Goal: Information Seeking & Learning: Find specific fact

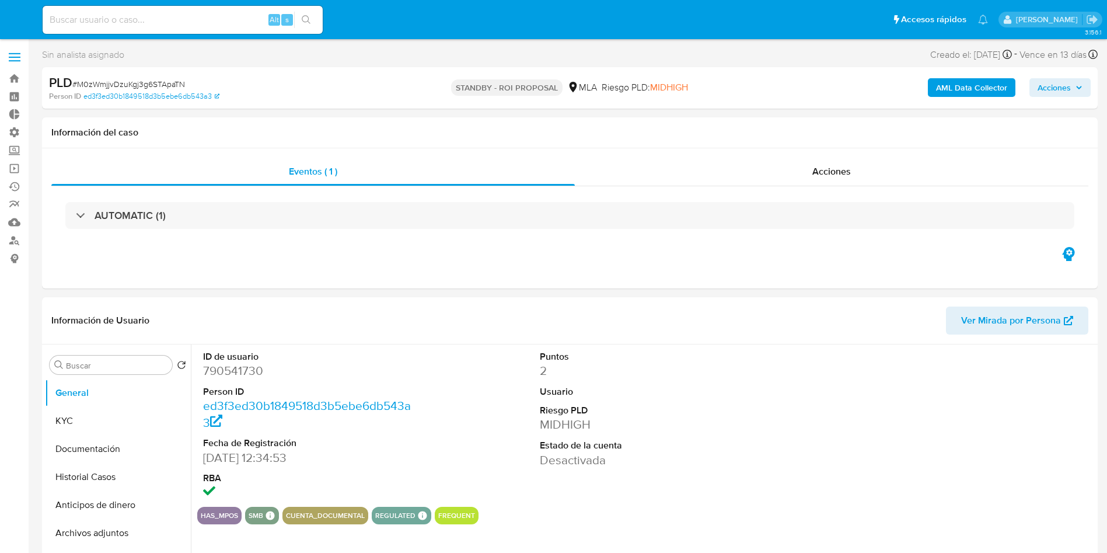
select select "10"
click at [189, 23] on input at bounding box center [183, 19] width 280 height 15
paste input "uCOTneCQn1kCTthELOw9o1ku"
type input "uCOTneCQn1kCTthELOw9o1ku"
click at [316, 19] on button "search-icon" at bounding box center [306, 20] width 24 height 16
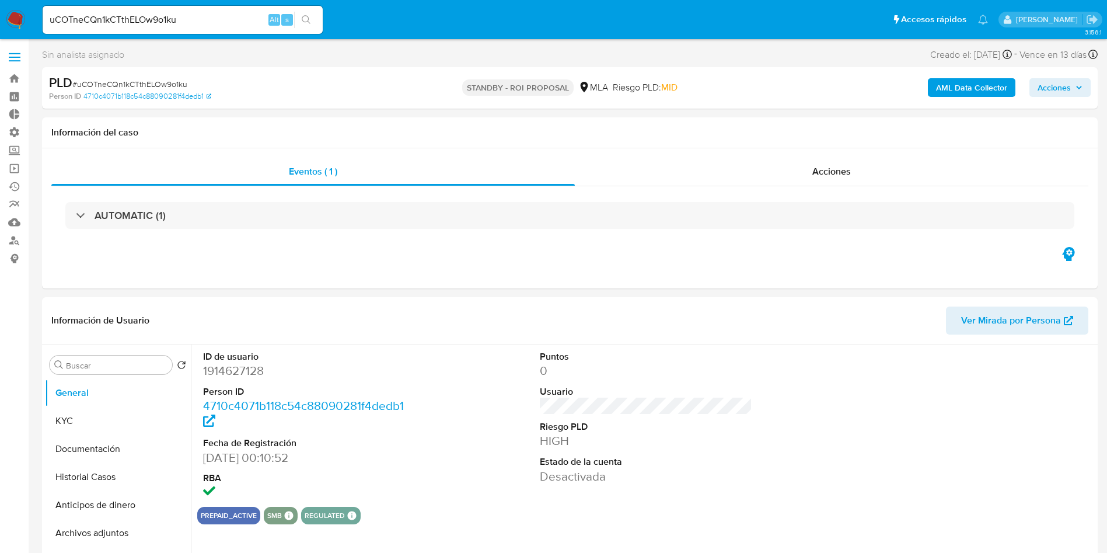
select select "10"
click at [805, 176] on div "Acciones" at bounding box center [832, 172] width 514 height 28
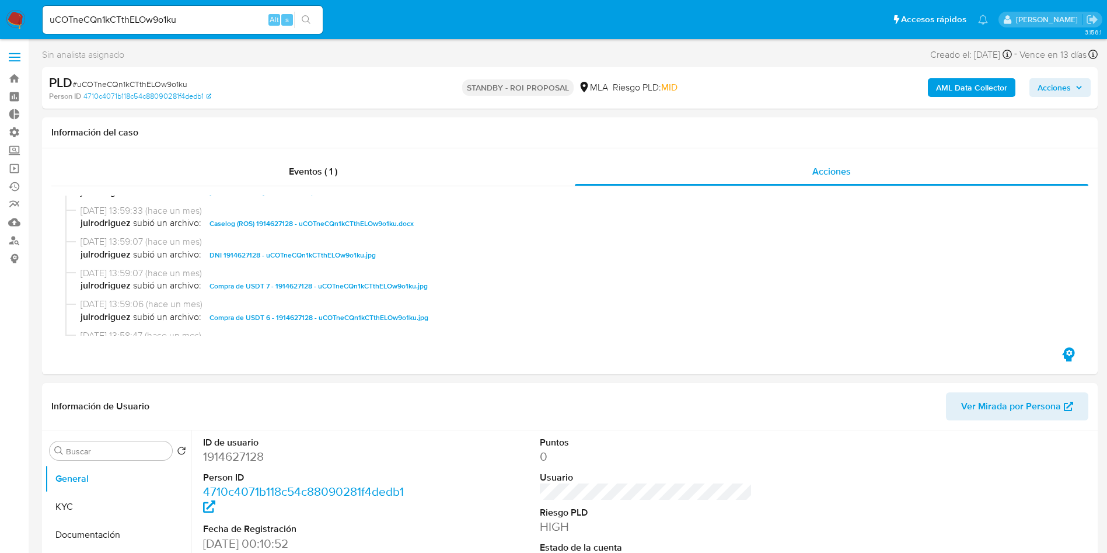
scroll to position [88, 0]
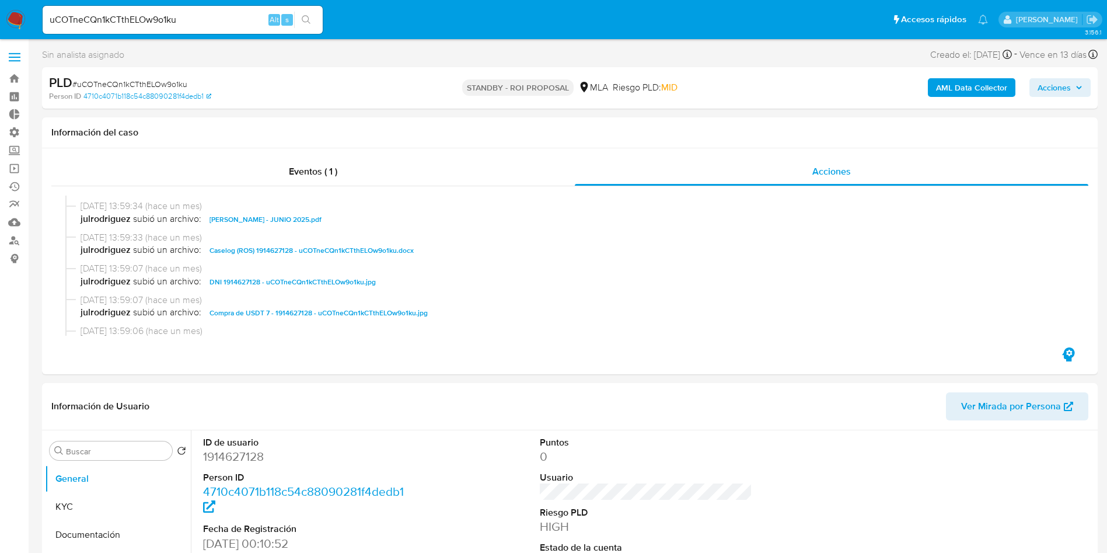
click at [147, 17] on input "uCOTneCQn1kCTthELOw9o1ku" at bounding box center [183, 19] width 280 height 15
click at [146, 16] on input "uCOTneCQn1kCTthELOw9o1ku" at bounding box center [183, 19] width 280 height 15
paste input "IBTeLf1UYdCrpyVvRF0NXzPy"
type input "IBTeLf1UYdCrpyVvRF0NXzPy"
click at [311, 22] on icon "search-icon" at bounding box center [306, 19] width 9 height 9
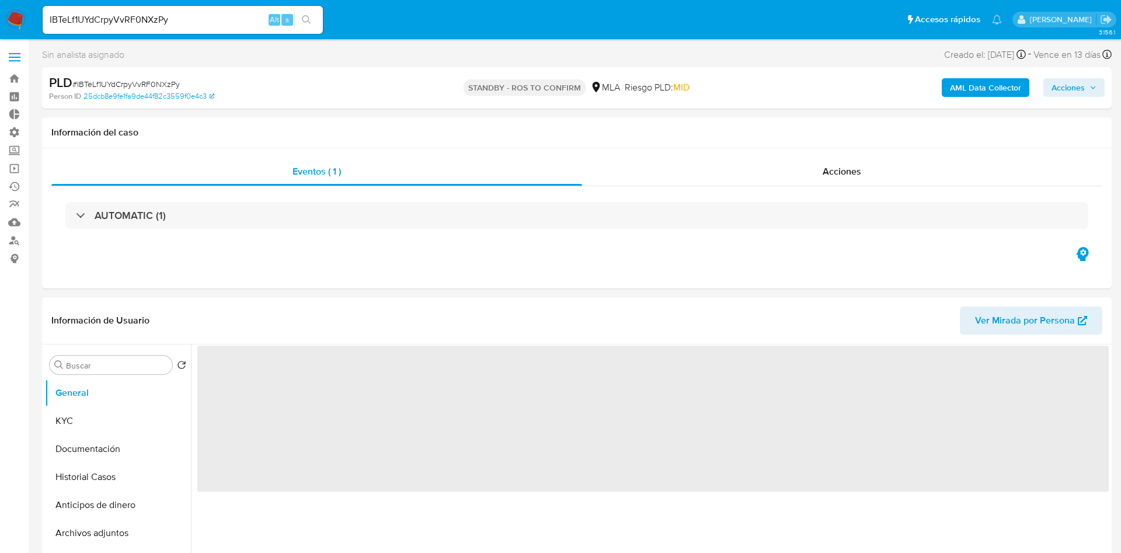
select select "10"
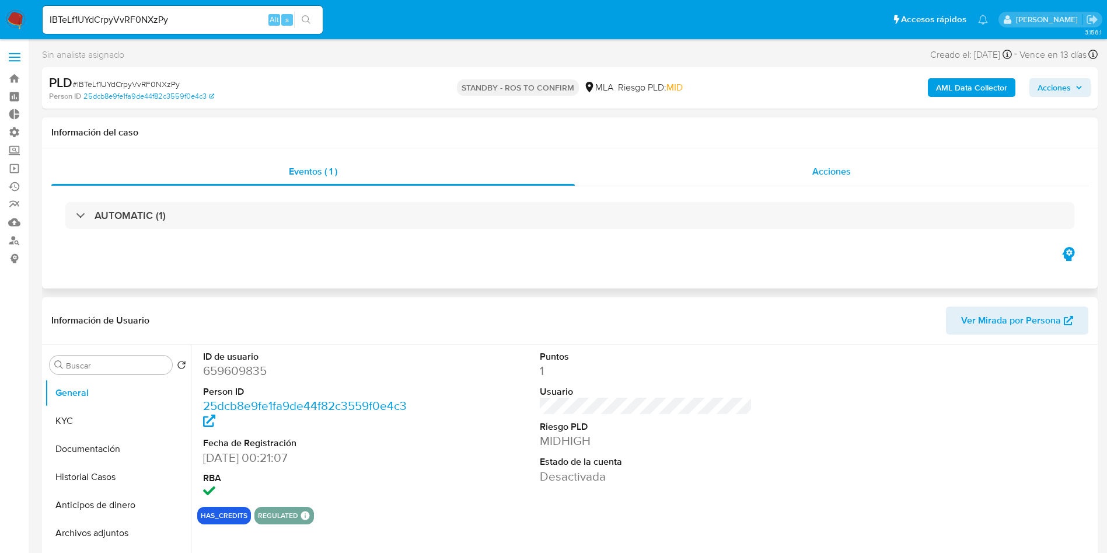
click at [841, 175] on span "Acciones" at bounding box center [832, 171] width 39 height 13
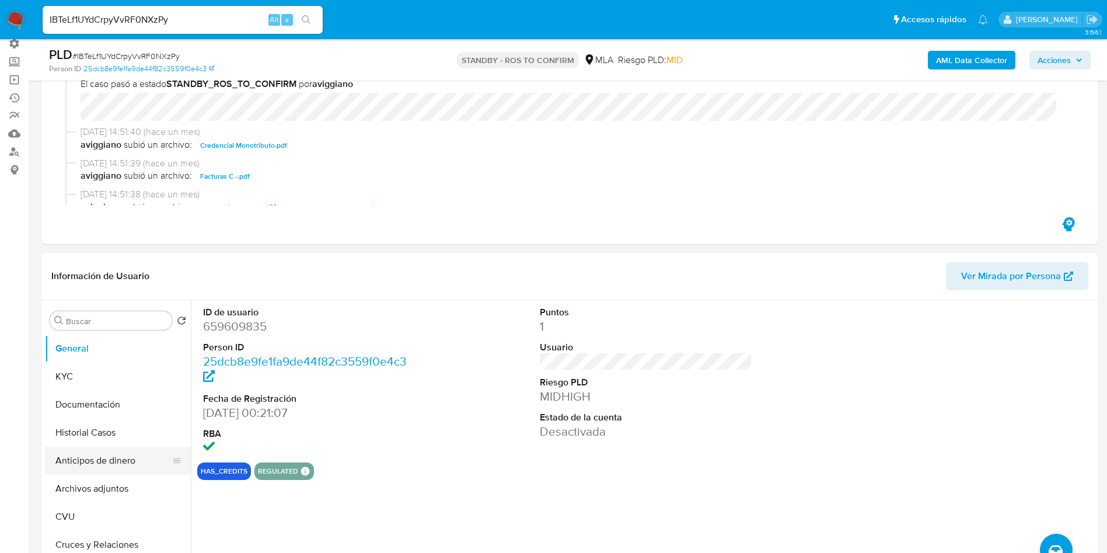
scroll to position [175, 0]
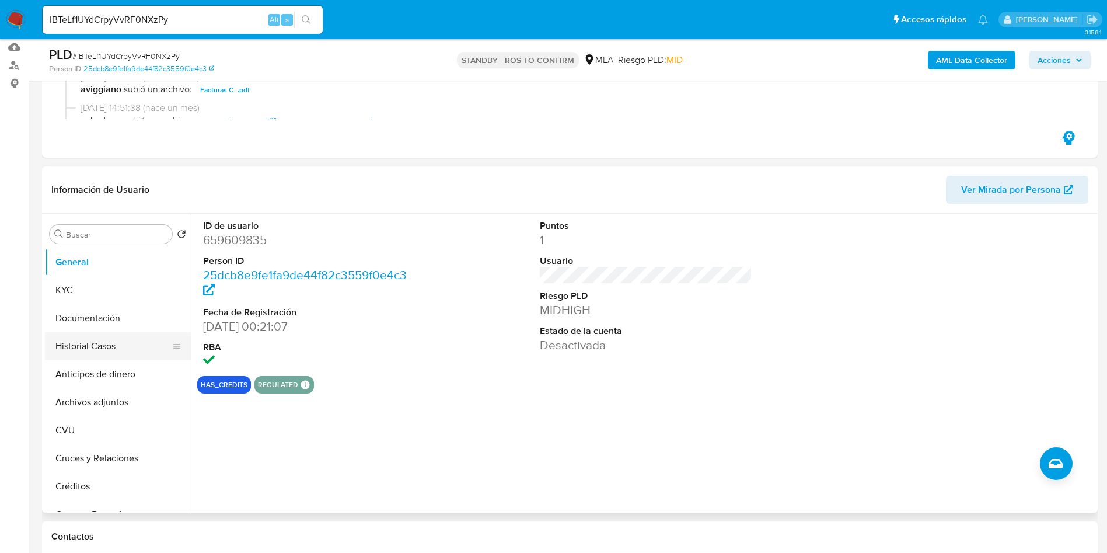
click at [118, 341] on button "Historial Casos" at bounding box center [113, 346] width 137 height 28
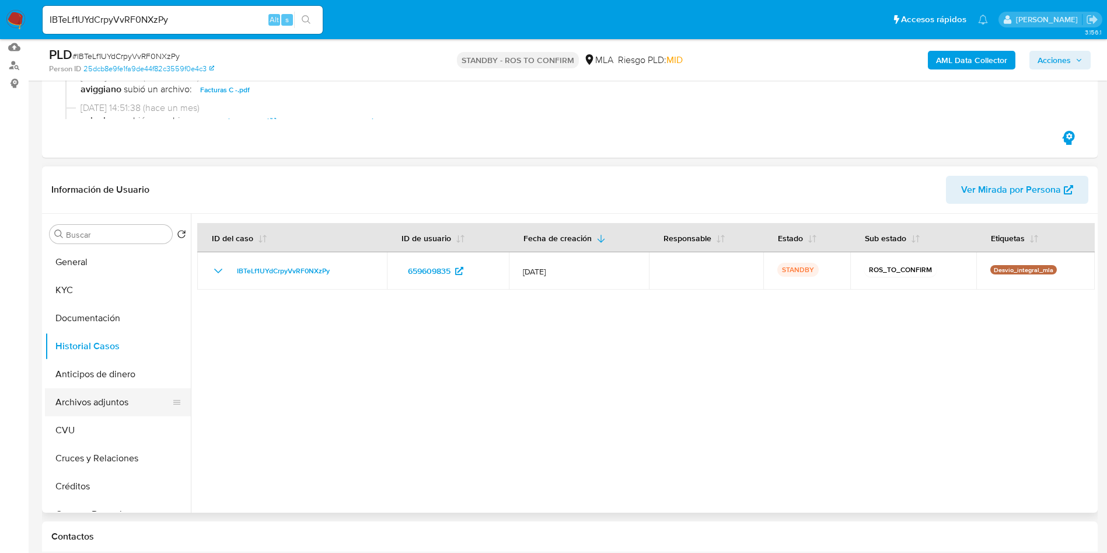
click at [97, 406] on button "Archivos adjuntos" at bounding box center [113, 402] width 137 height 28
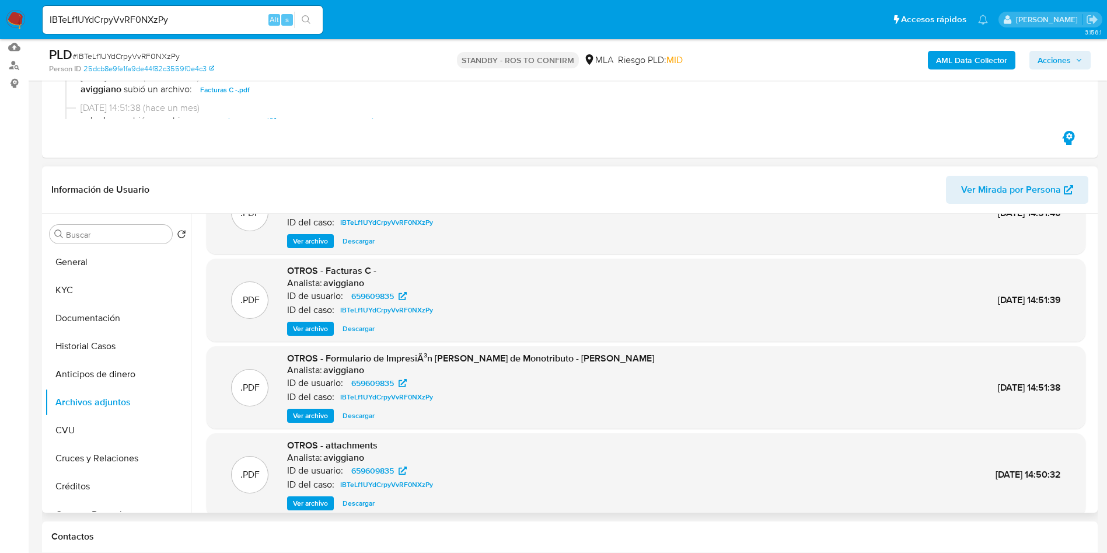
scroll to position [88, 0]
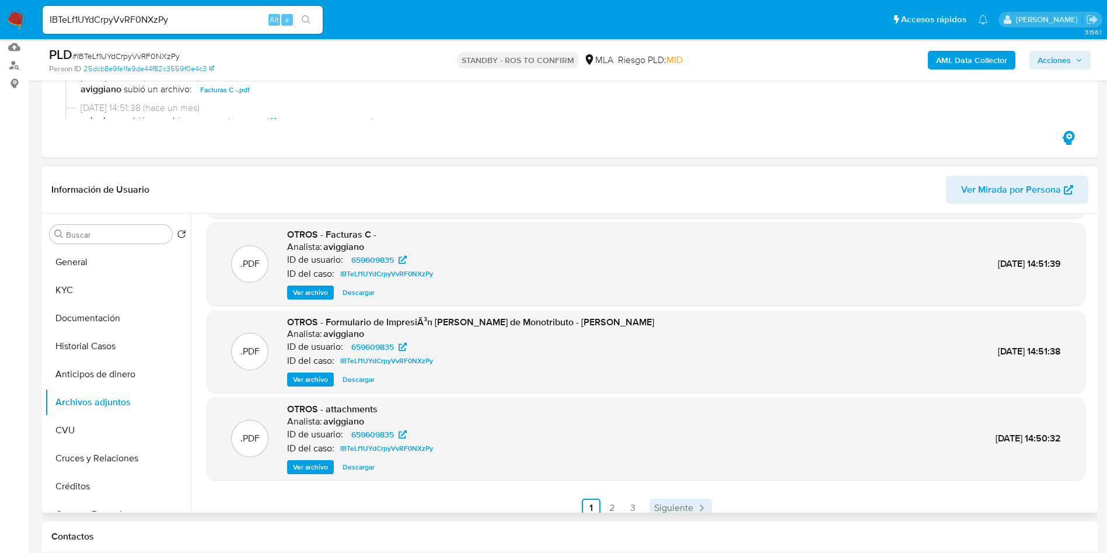
click at [682, 508] on span "Siguiente" at bounding box center [673, 507] width 39 height 9
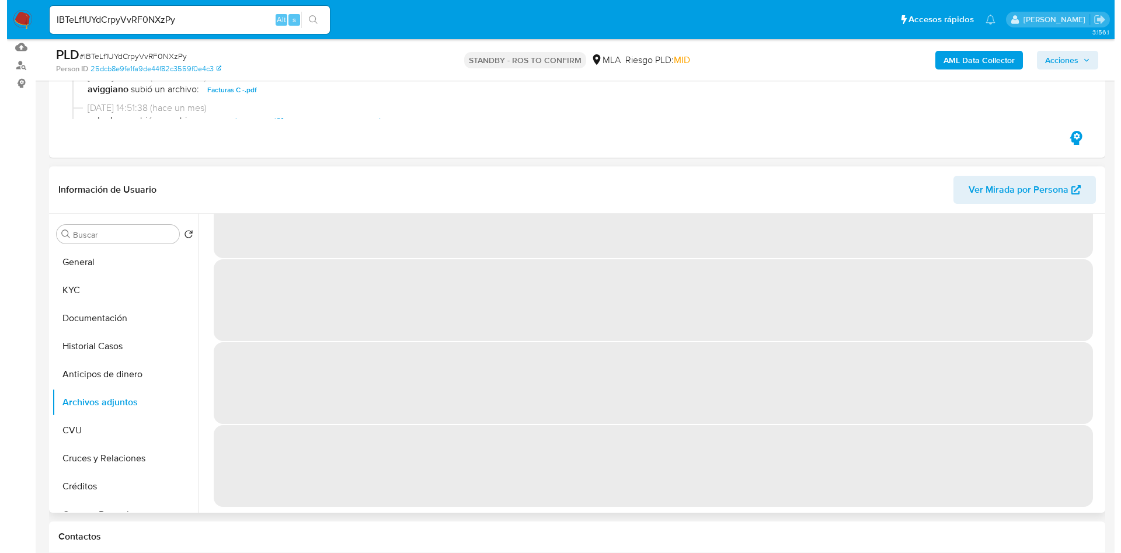
scroll to position [0, 0]
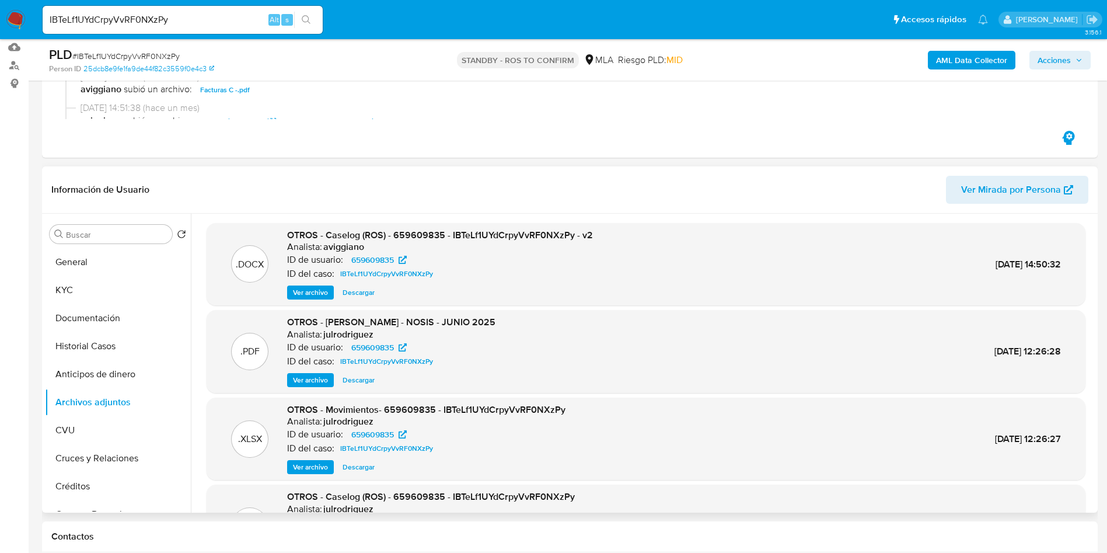
click at [327, 297] on span "Ver archivo" at bounding box center [310, 293] width 35 height 12
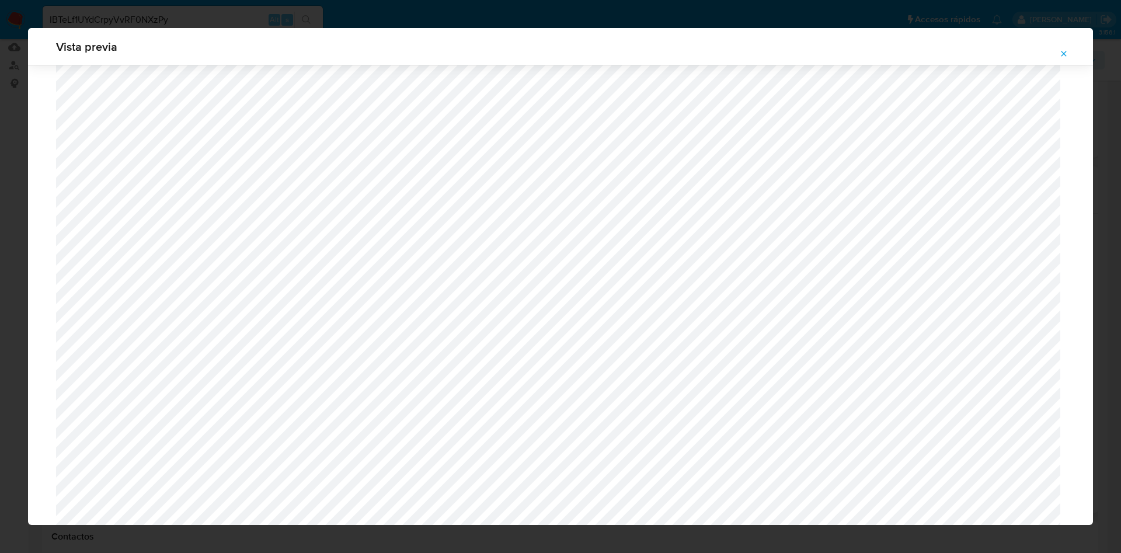
scroll to position [152, 0]
click at [1065, 54] on icon "Attachment preview" at bounding box center [1063, 53] width 9 height 9
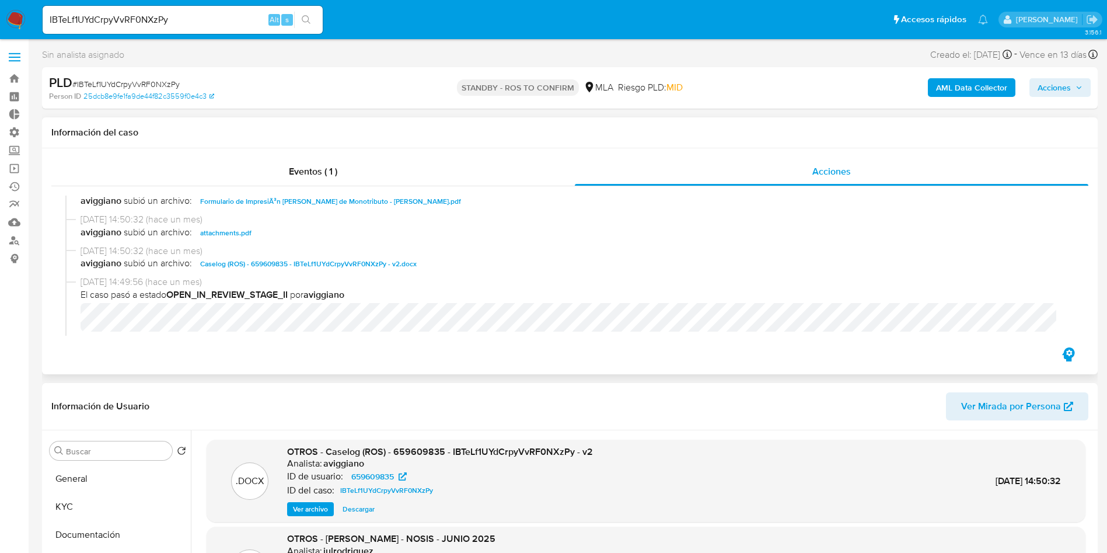
scroll to position [175, 0]
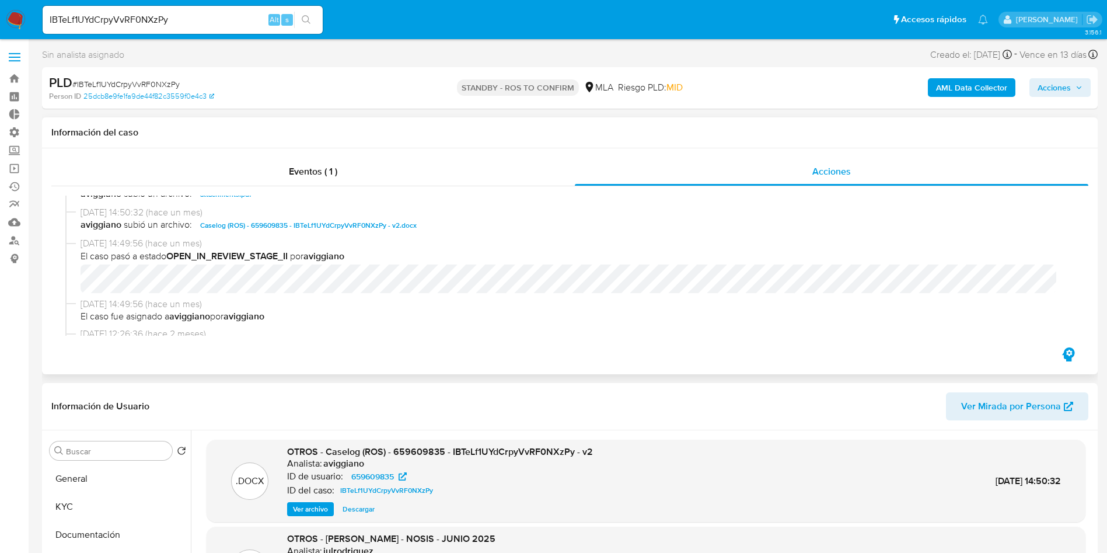
click at [340, 228] on span "Caselog (ROS) - 659609835 - IBTeLf1UYdCrpyVvRF0NXzPy - v2.docx" at bounding box center [308, 225] width 217 height 14
click at [165, 15] on input "IBTeLf1UYdCrpyVvRF0NXzPy" at bounding box center [183, 19] width 280 height 15
paste input "0NrE3Kt275FlA1SD81nw4eaA"
type input "0NrE3Kt275FlA1SD81nw4eaA"
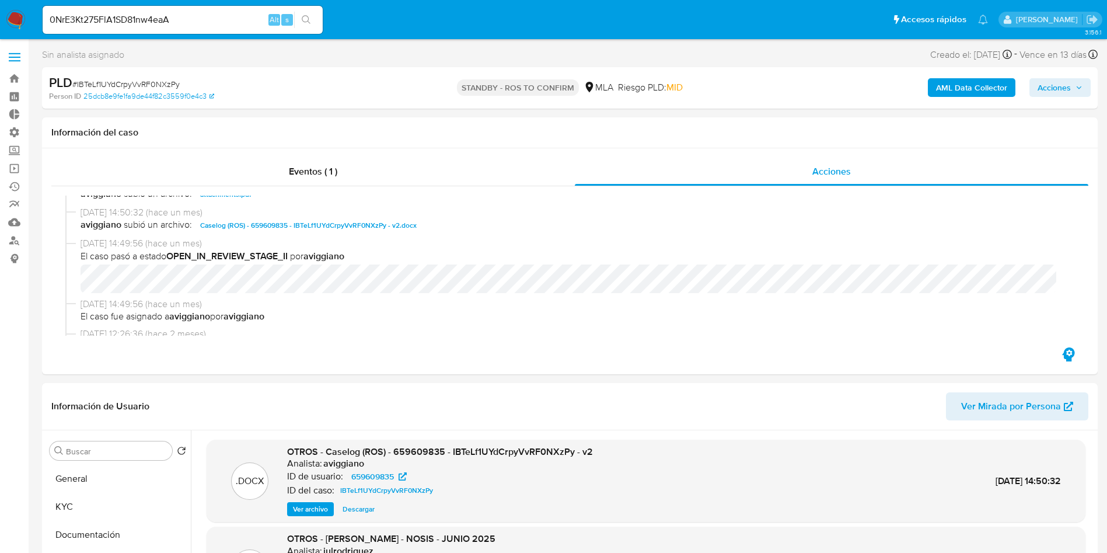
click at [309, 19] on icon "search-icon" at bounding box center [306, 19] width 9 height 9
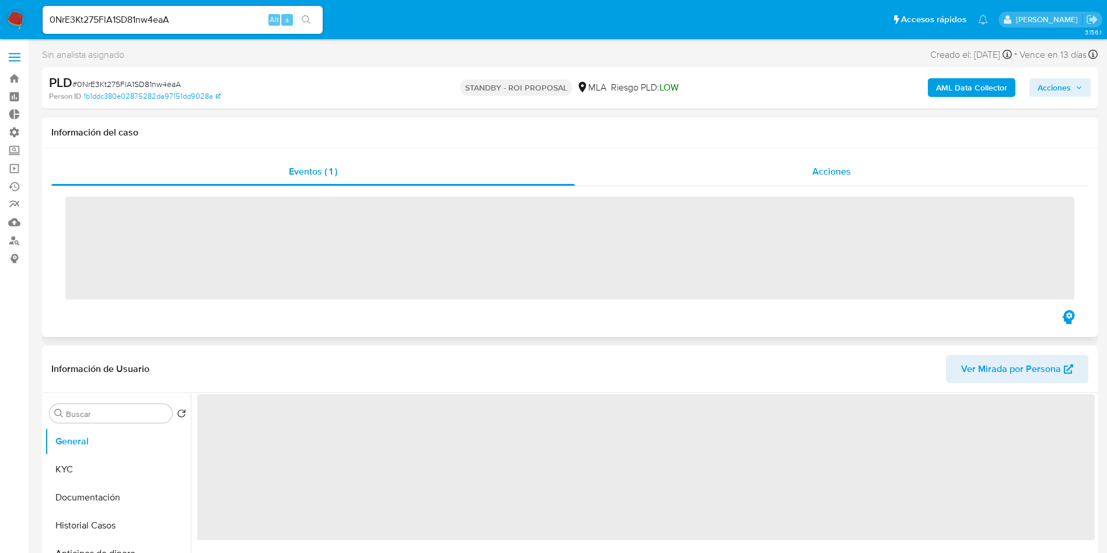
click at [832, 170] on span "Acciones" at bounding box center [832, 171] width 39 height 13
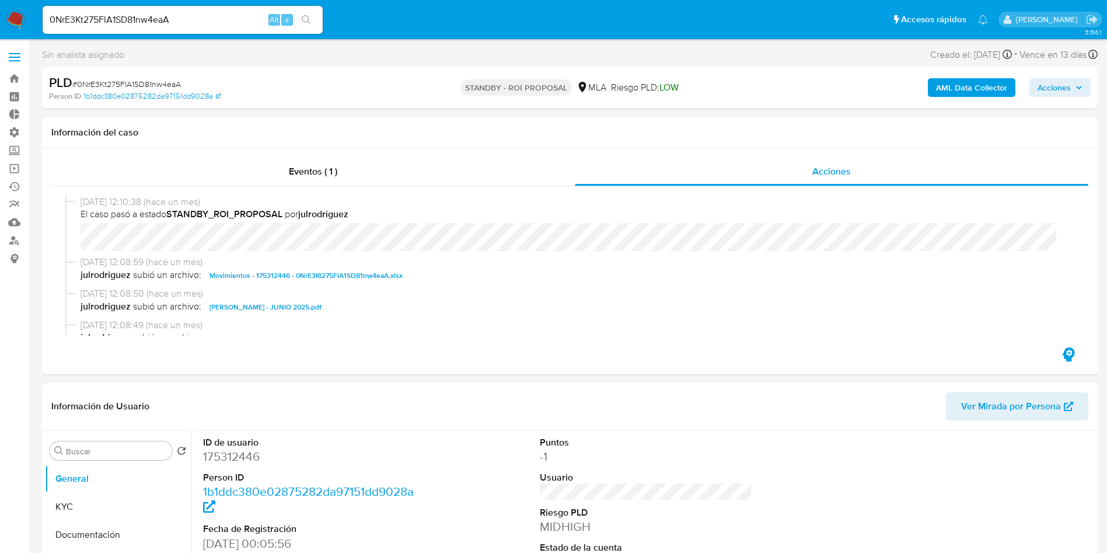
select select "10"
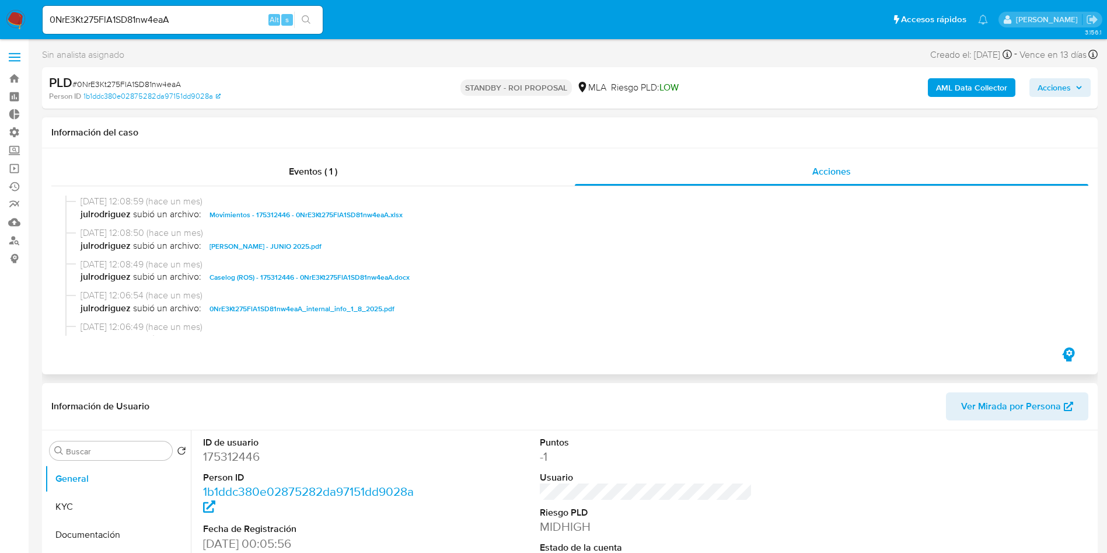
scroll to position [88, 0]
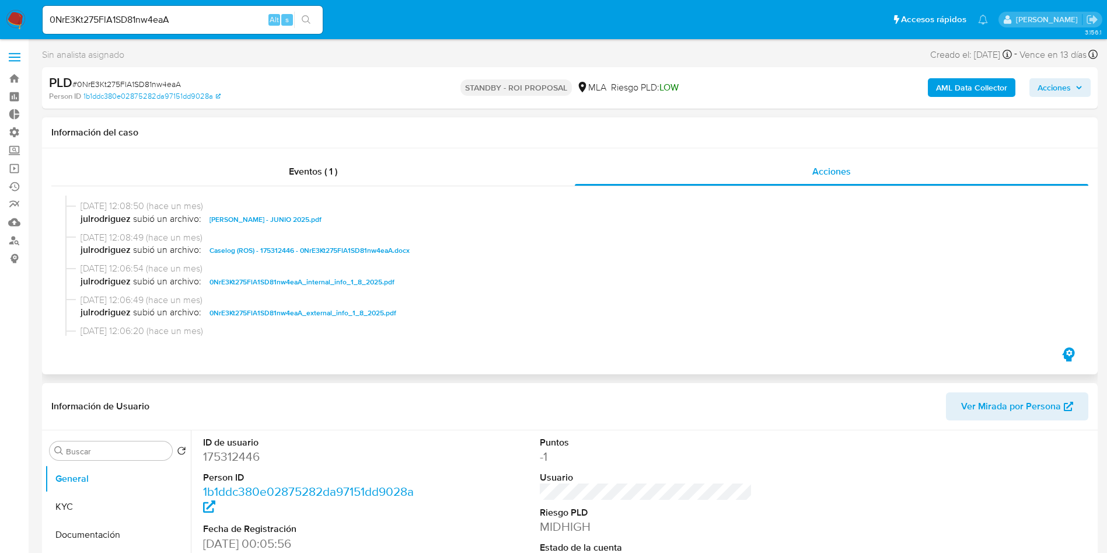
click at [295, 250] on span "Caselog (ROS) - 175312446 - 0NrE3Kt275FlA1SD81nw4eaA.docx" at bounding box center [310, 250] width 200 height 14
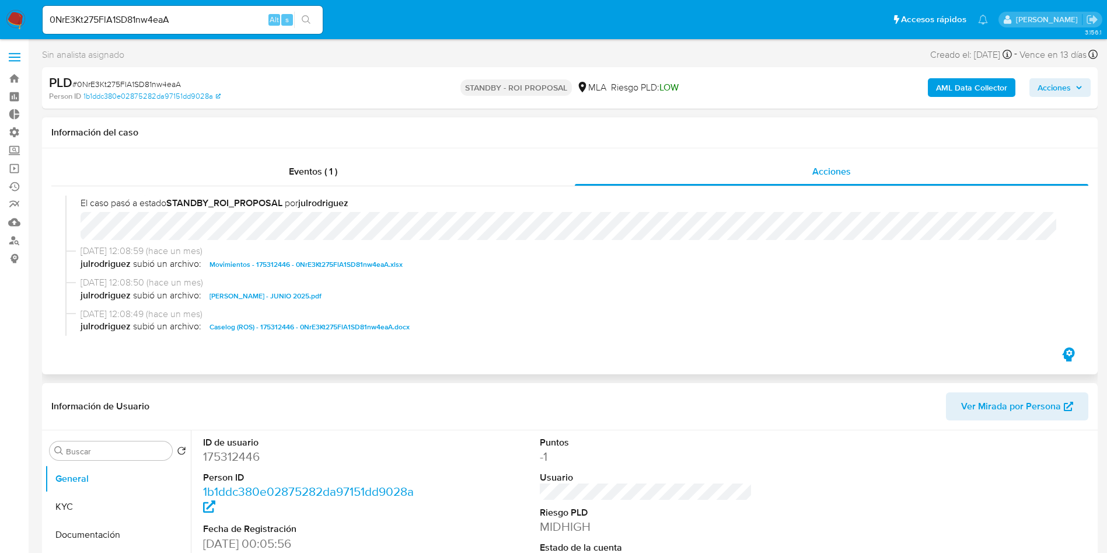
scroll to position [0, 0]
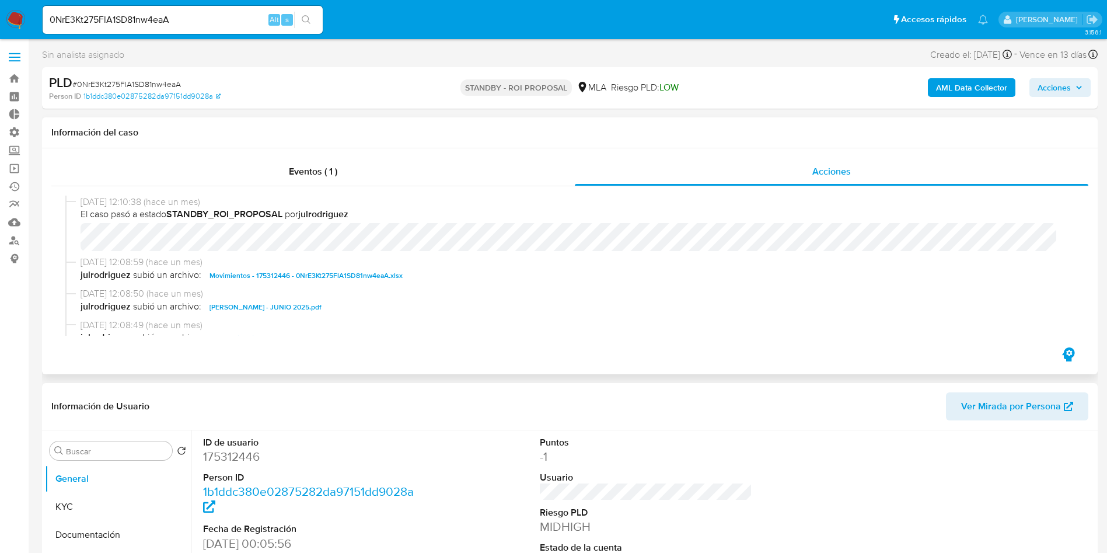
click at [274, 275] on span "Movimientos - 175312446 - 0NrE3Kt275FlA1SD81nw4eaA.xlsx" at bounding box center [306, 276] width 193 height 14
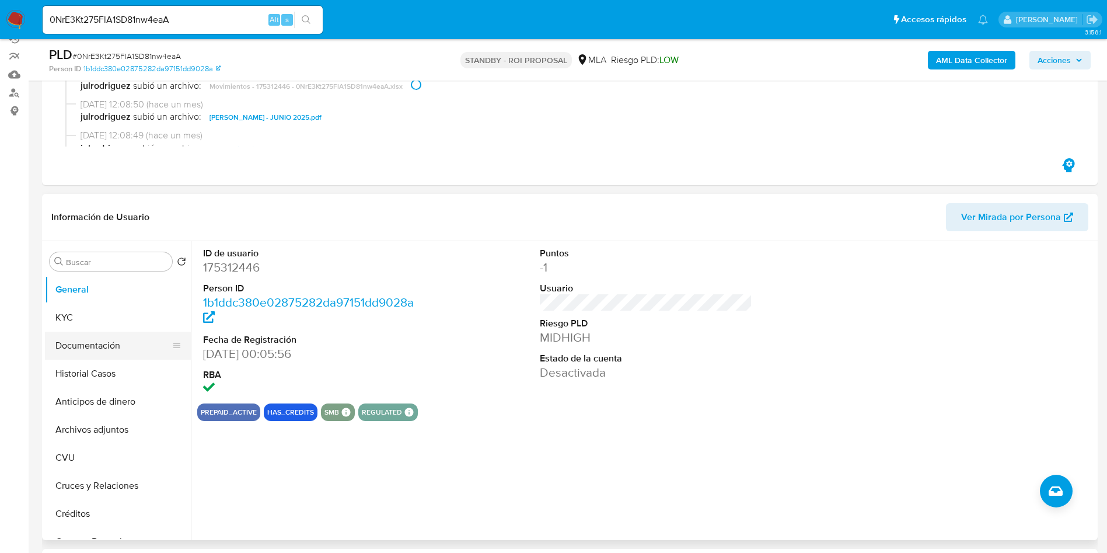
scroll to position [175, 0]
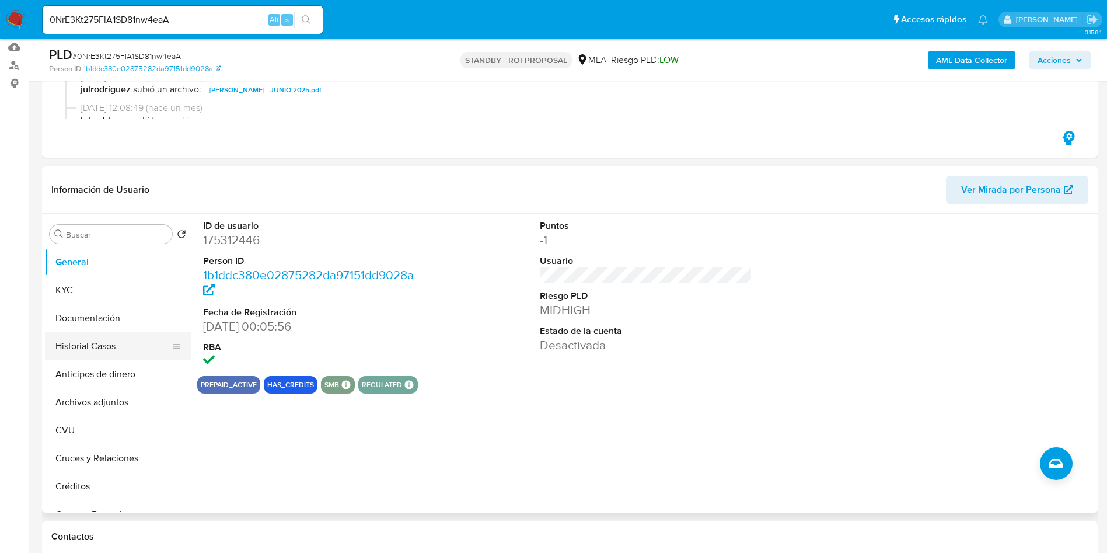
click at [107, 340] on button "Historial Casos" at bounding box center [113, 346] width 137 height 28
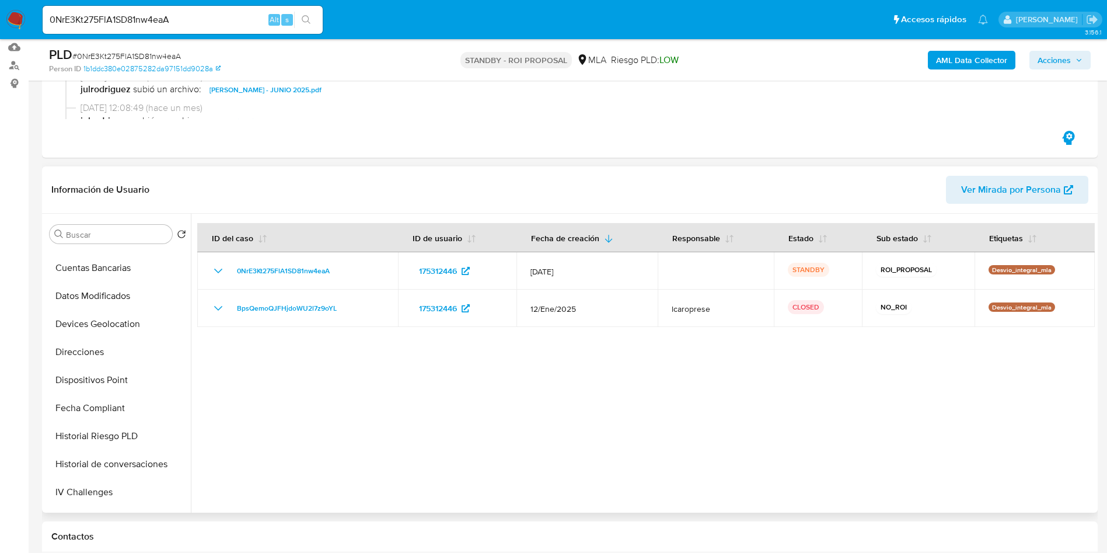
scroll to position [525, 0]
click at [132, 452] on button "Restricciones Nuevo Mundo" at bounding box center [113, 465] width 137 height 28
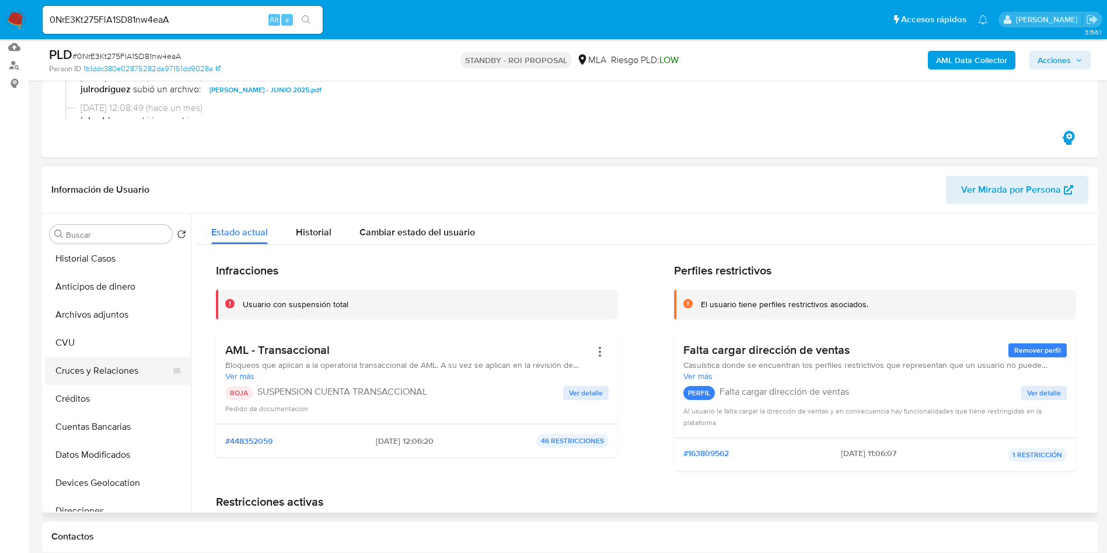
scroll to position [0, 0]
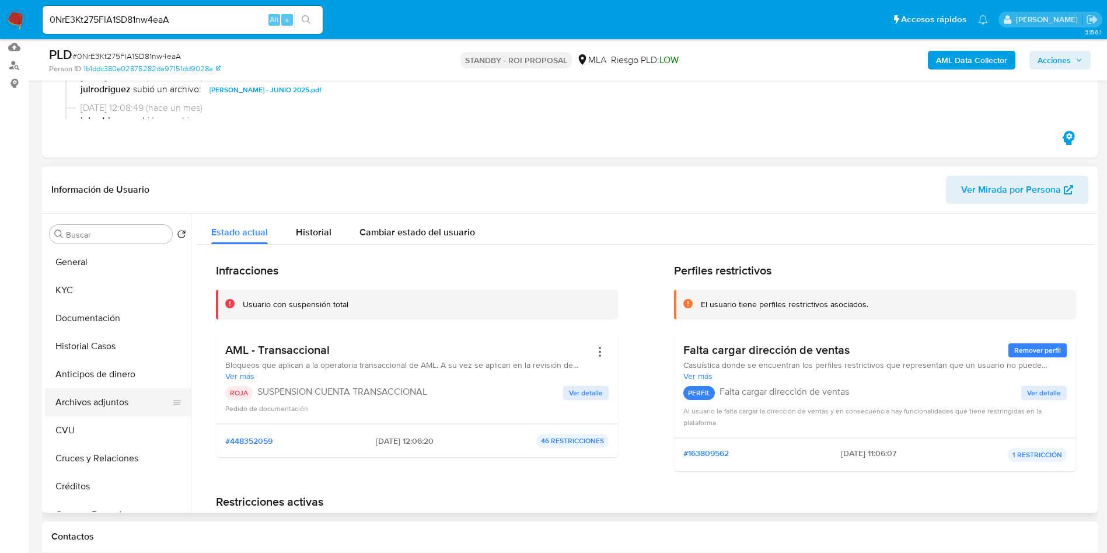
click at [94, 406] on button "Archivos adjuntos" at bounding box center [113, 402] width 137 height 28
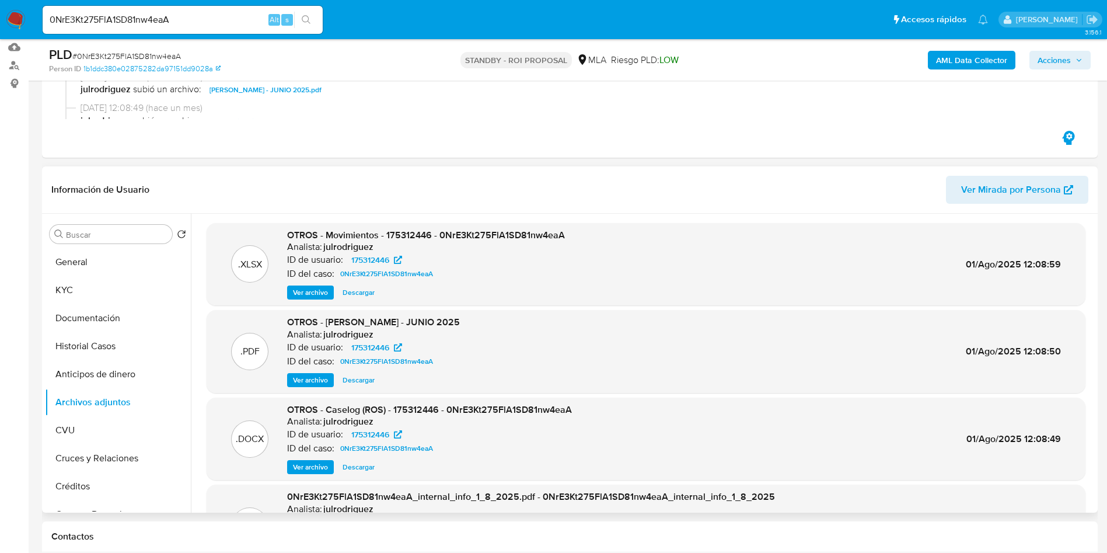
scroll to position [98, 0]
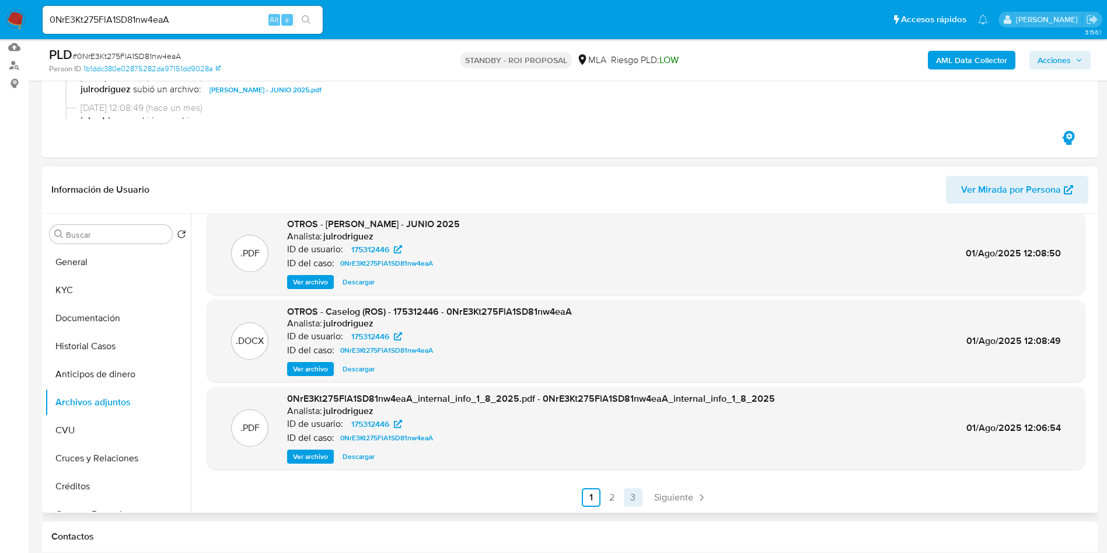
click at [624, 492] on link "3" at bounding box center [633, 497] width 19 height 19
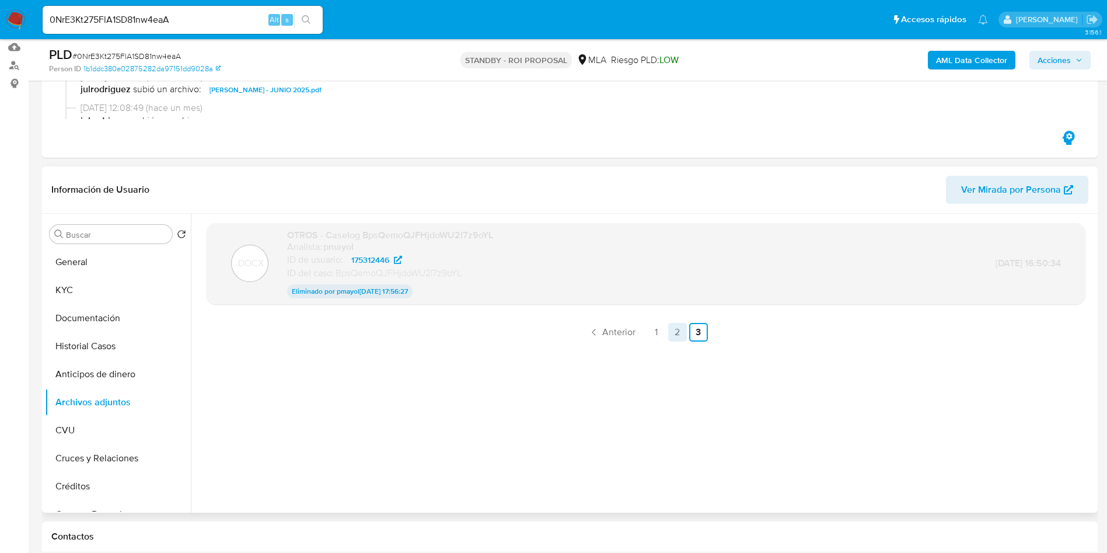
click at [671, 337] on link "2" at bounding box center [677, 332] width 19 height 19
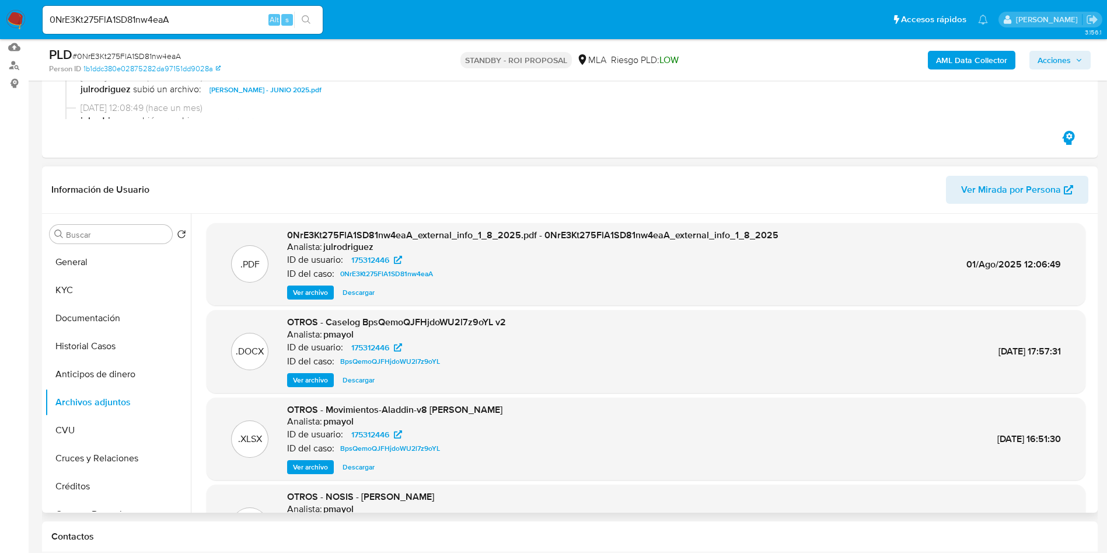
click at [304, 381] on span "Ver archivo" at bounding box center [310, 380] width 35 height 12
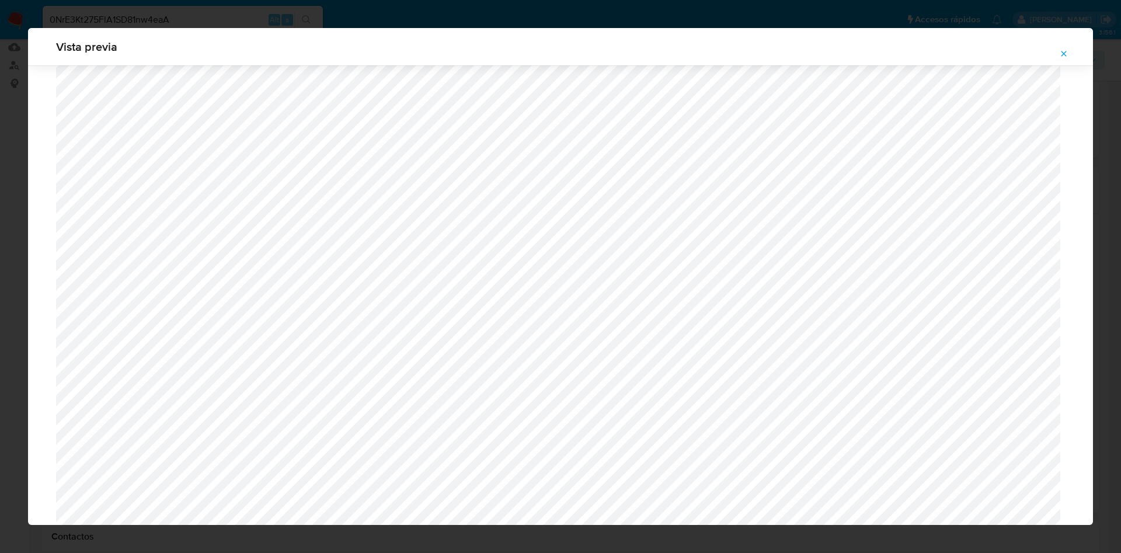
scroll to position [852, 0]
click at [1071, 47] on button "Attachment preview" at bounding box center [1064, 53] width 26 height 19
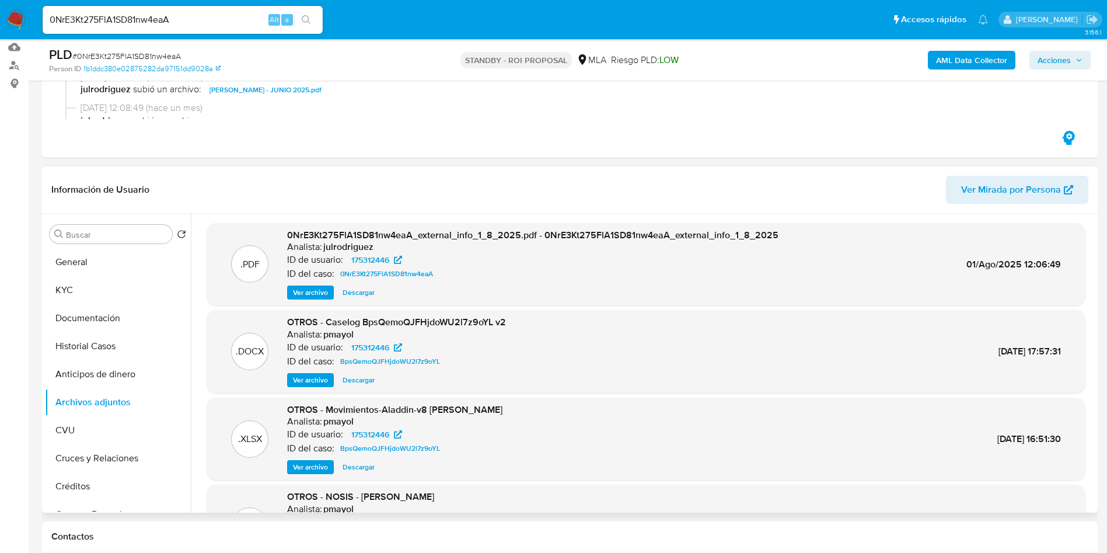
click at [315, 384] on span "Ver archivo" at bounding box center [310, 380] width 35 height 12
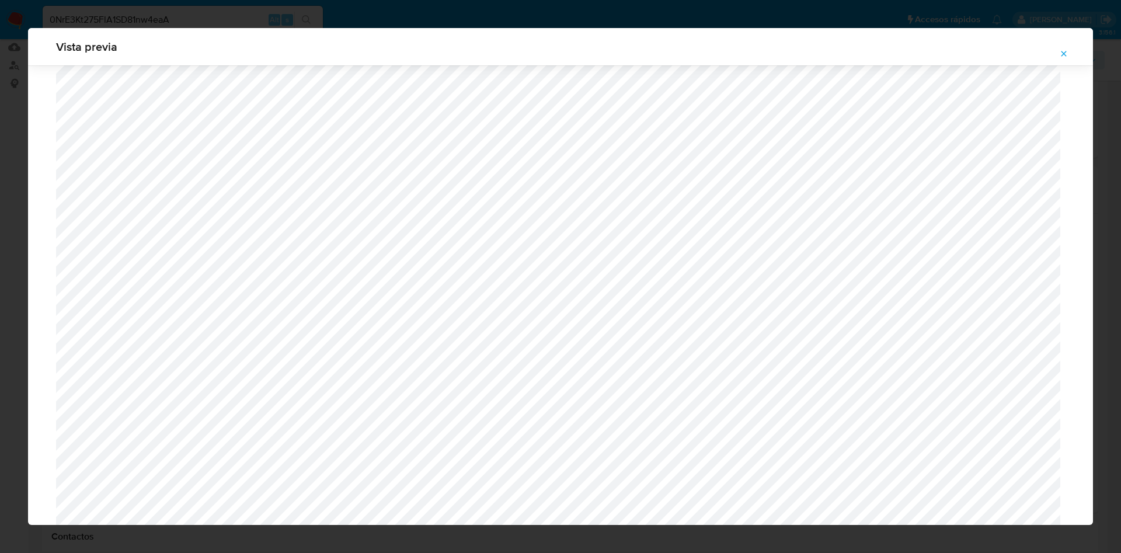
scroll to position [2954, 0]
click at [1067, 54] on icon "Attachment preview" at bounding box center [1063, 53] width 9 height 9
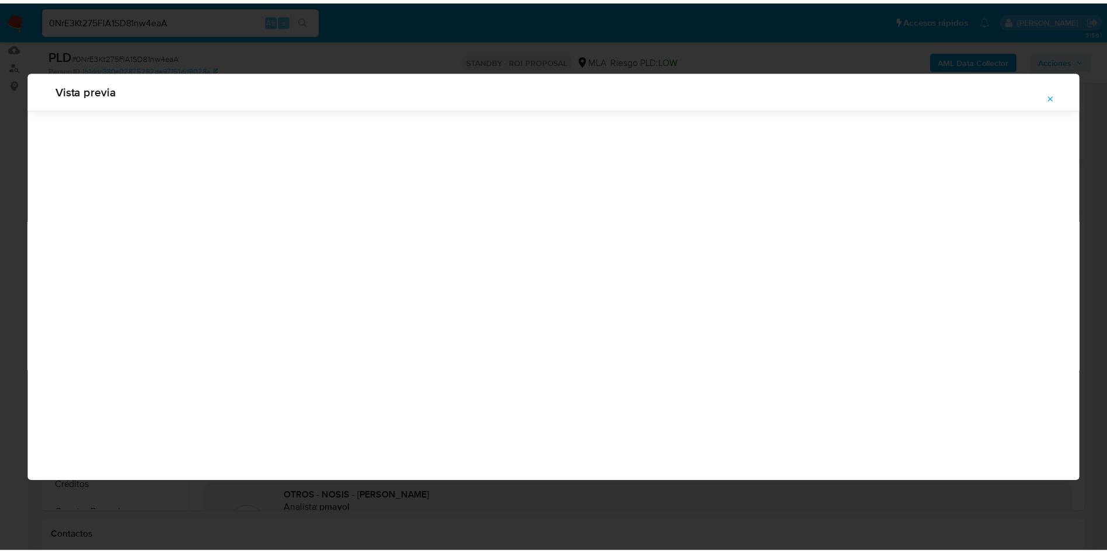
scroll to position [0, 0]
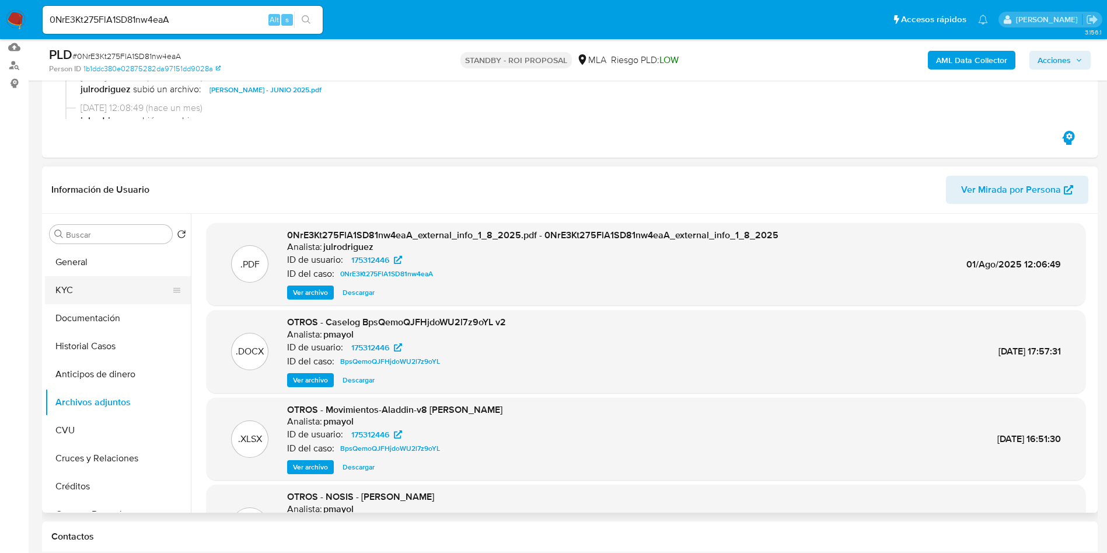
click at [83, 297] on button "KYC" at bounding box center [113, 290] width 137 height 28
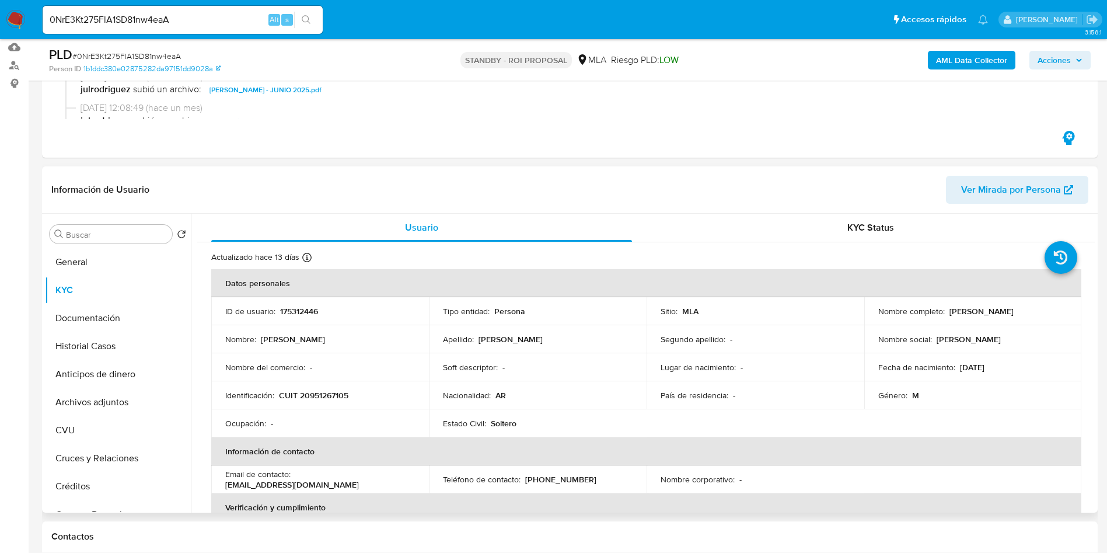
click at [322, 396] on p "CUIT 20951267105" at bounding box center [313, 395] width 69 height 11
click at [322, 395] on p "CUIT 20951267105" at bounding box center [313, 395] width 69 height 11
copy p "20951267105"
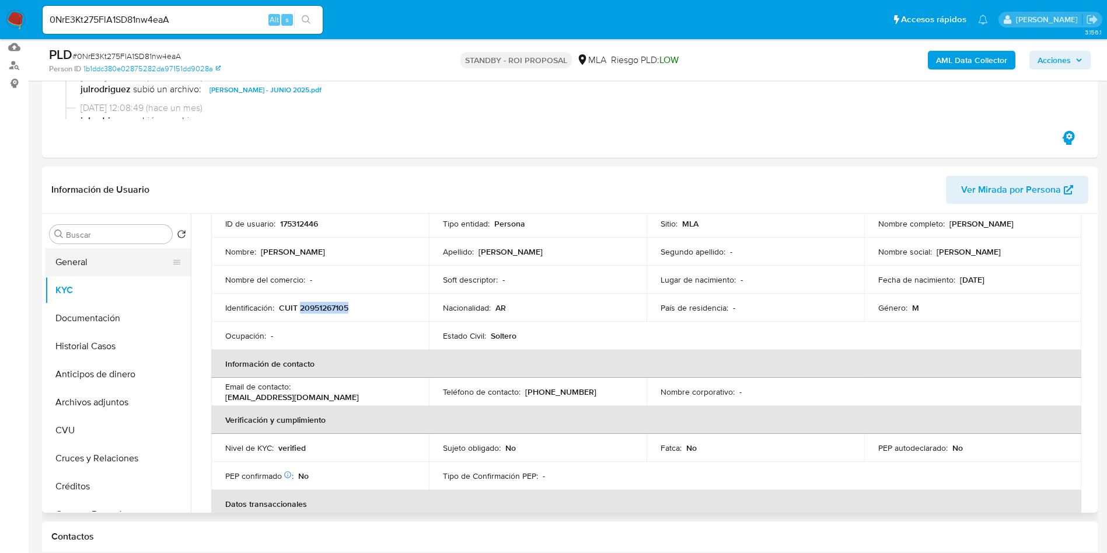
click at [105, 267] on button "General" at bounding box center [113, 262] width 137 height 28
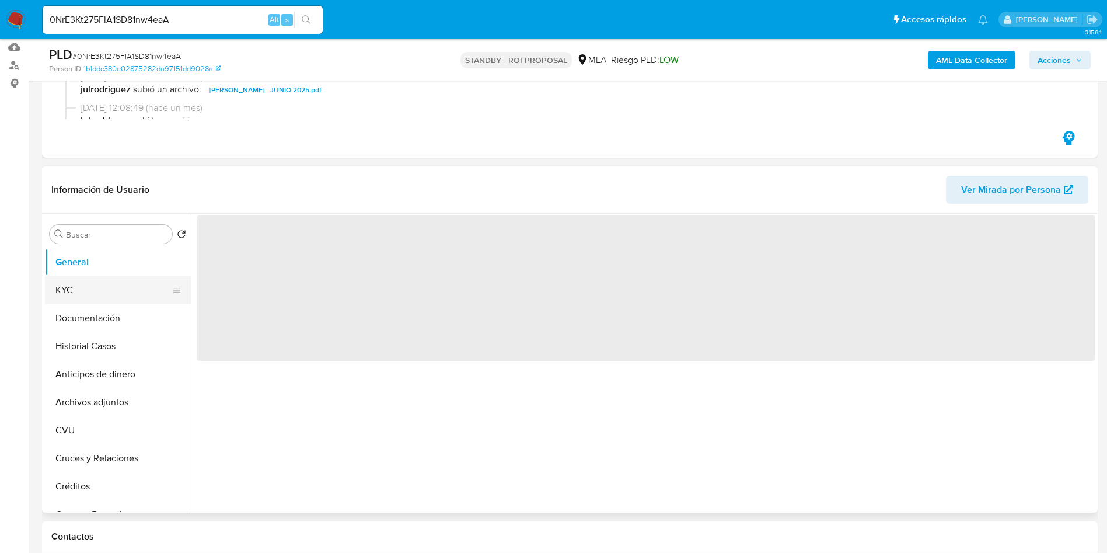
scroll to position [0, 0]
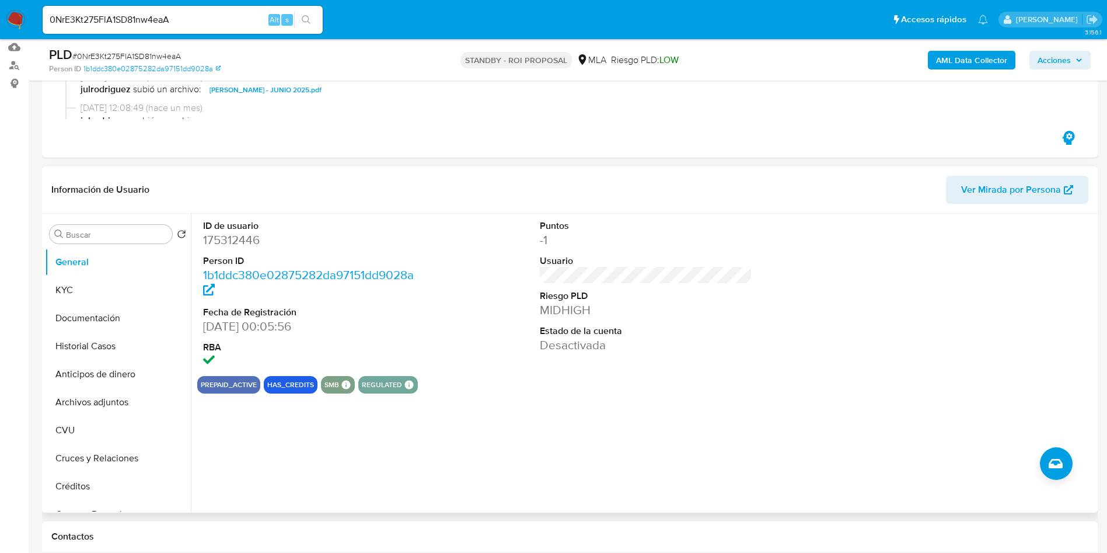
click at [225, 243] on dd "175312446" at bounding box center [309, 240] width 213 height 16
copy dd "175312446"
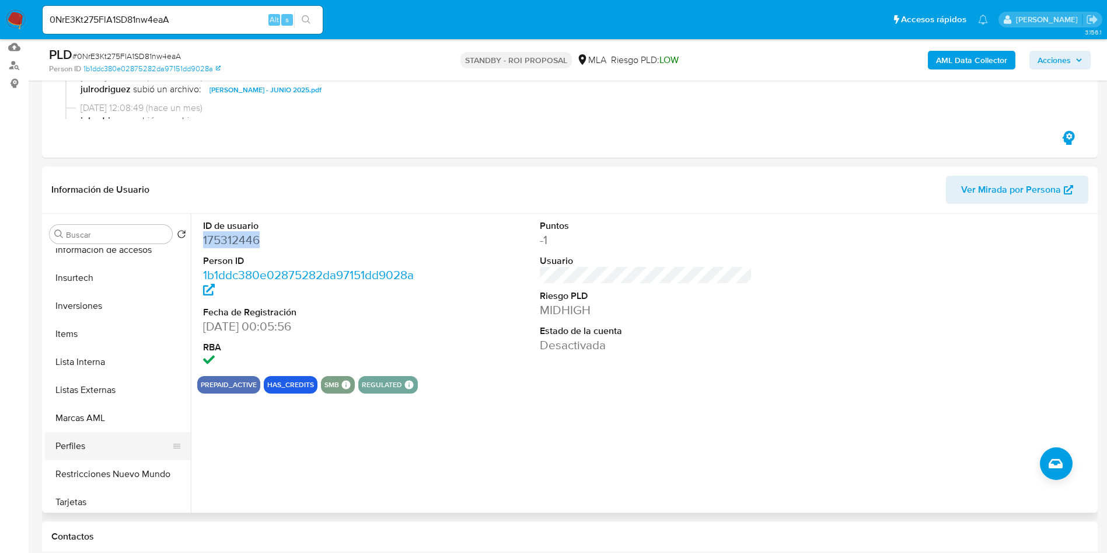
scroll to position [525, 0]
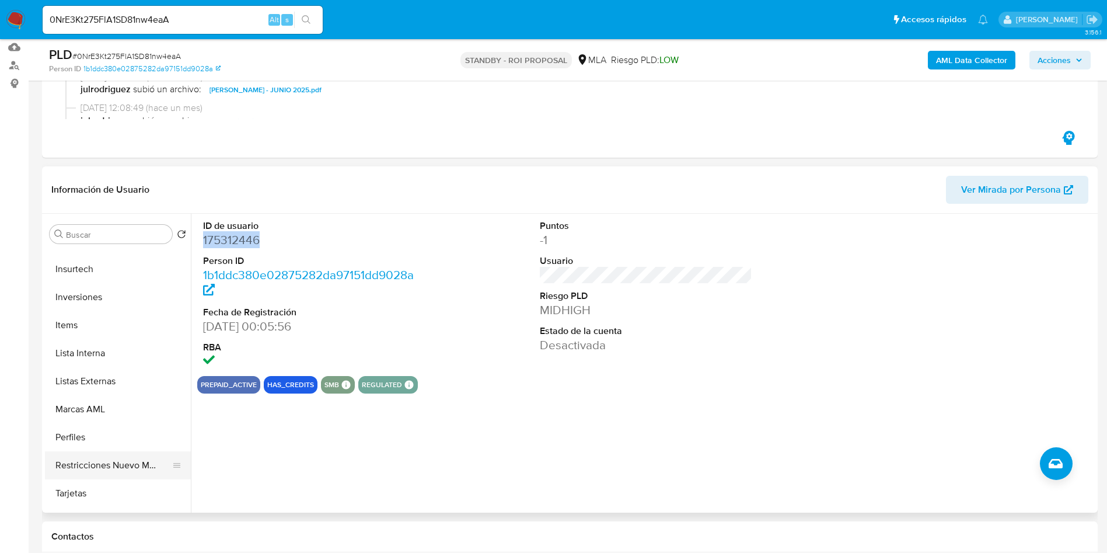
click at [108, 463] on button "Restricciones Nuevo Mundo" at bounding box center [113, 465] width 137 height 28
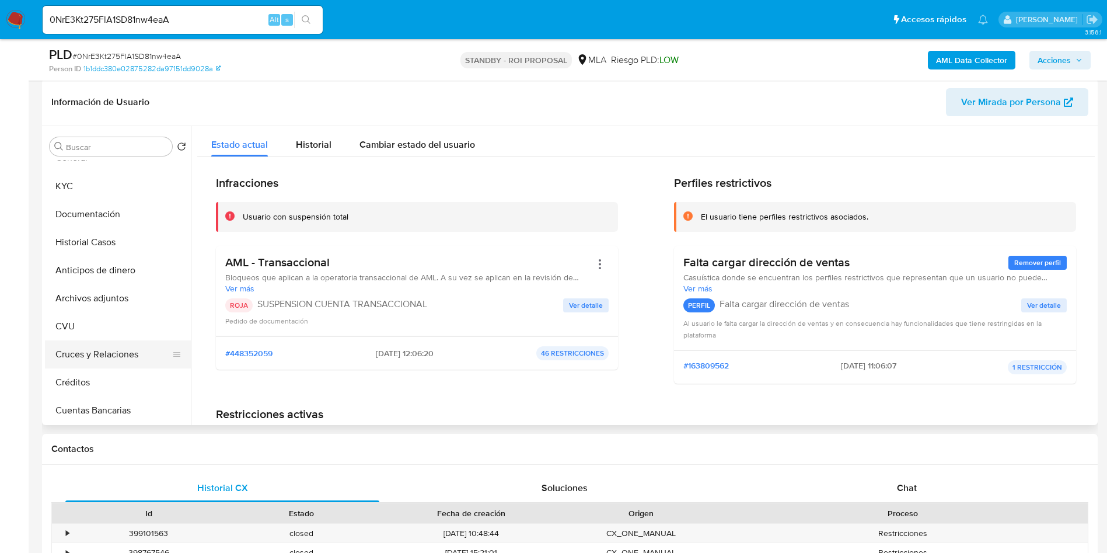
scroll to position [0, 0]
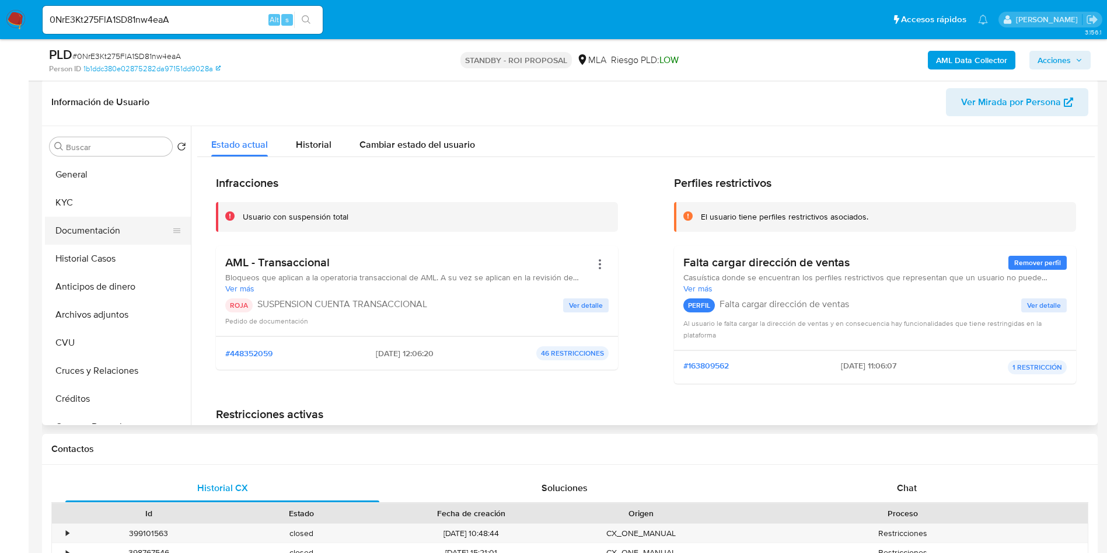
click at [110, 227] on button "Documentación" at bounding box center [113, 231] width 137 height 28
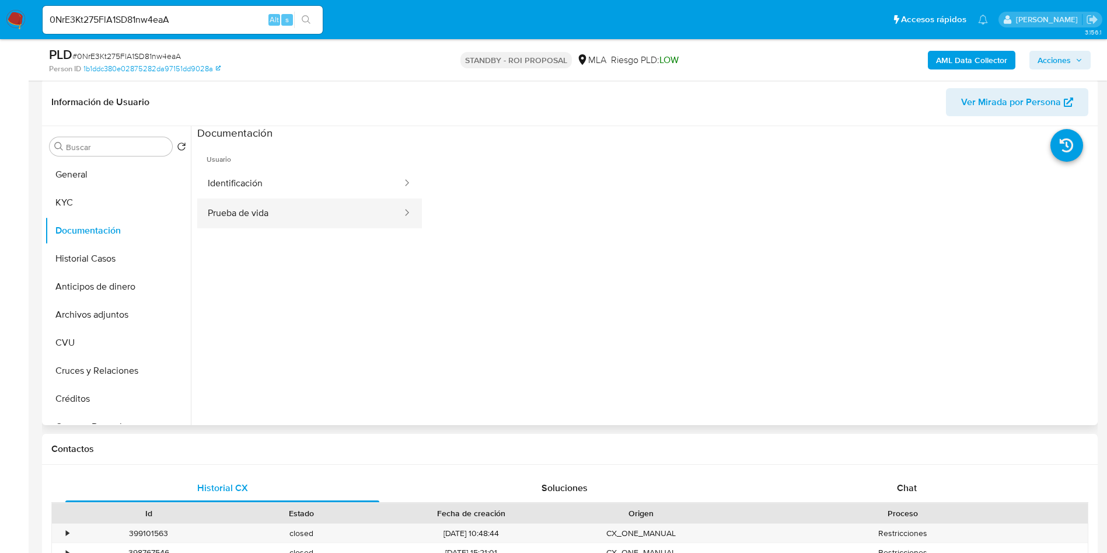
click at [290, 222] on button "Prueba de vida" at bounding box center [300, 213] width 206 height 30
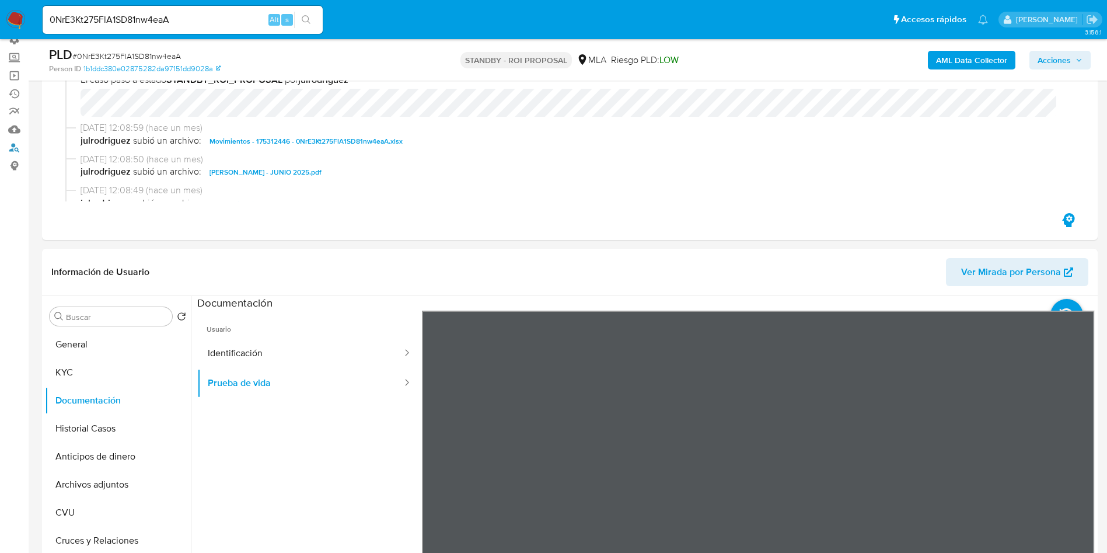
scroll to position [175, 0]
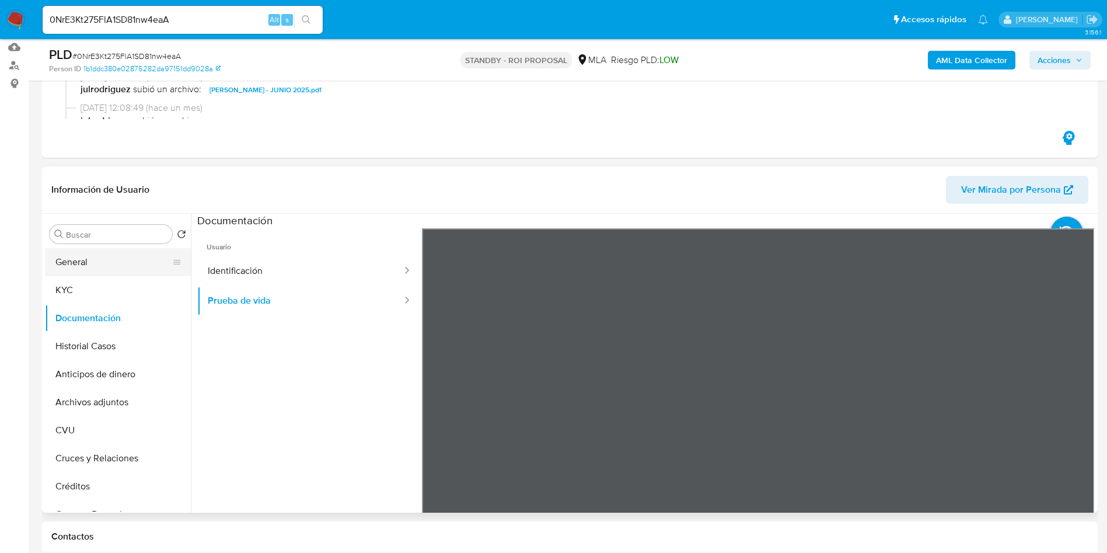
click at [74, 261] on button "General" at bounding box center [113, 262] width 137 height 28
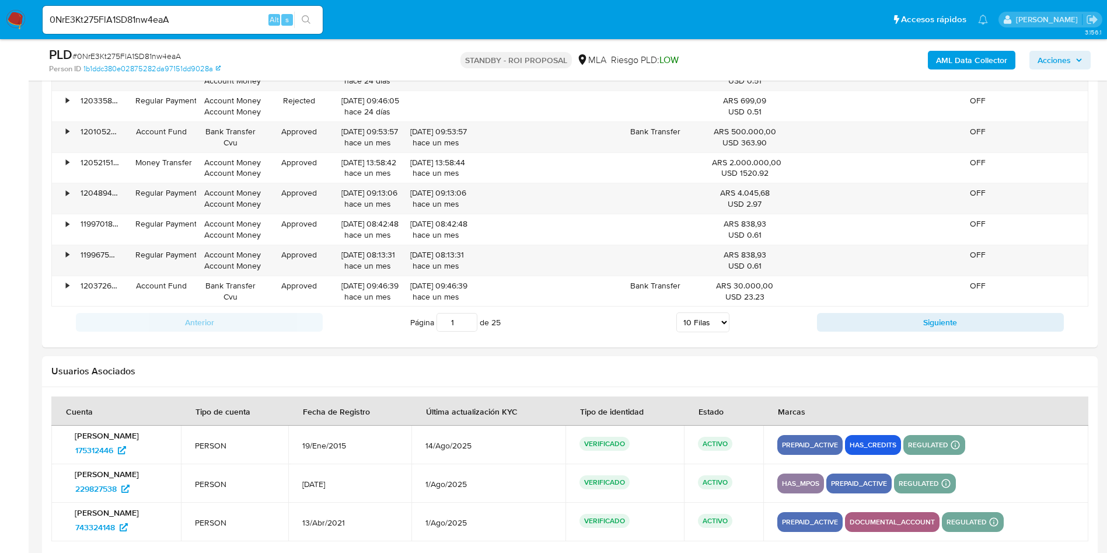
scroll to position [1605, 0]
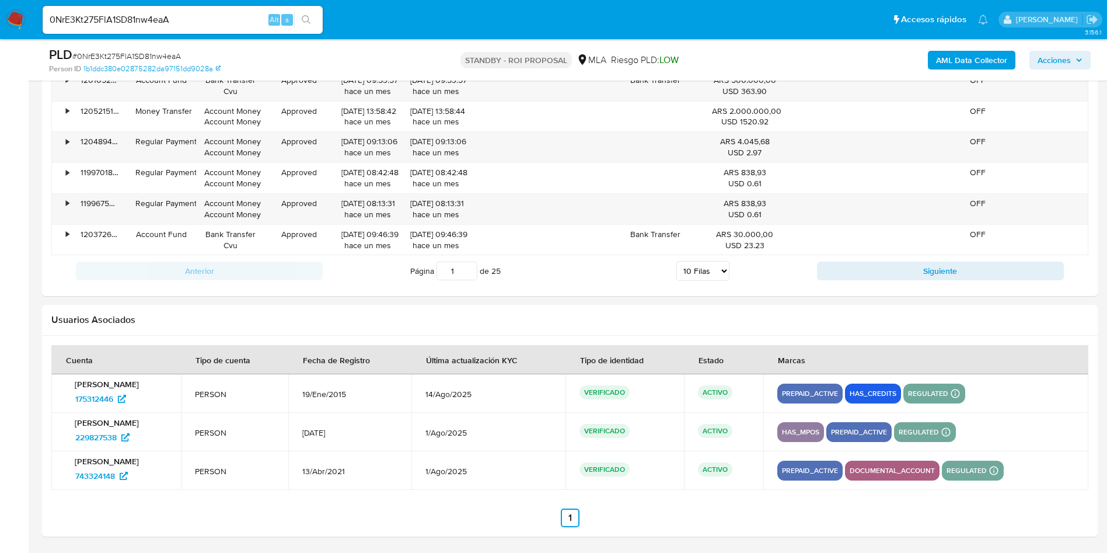
click at [165, 25] on input "0NrE3Kt275FlA1SD81nw4eaA" at bounding box center [183, 19] width 280 height 15
click at [165, 24] on input "0NrE3Kt275FlA1SD81nw4eaA" at bounding box center [183, 19] width 280 height 15
paste input "jXWEM6lGSvOKiYe3l112gDNp"
type input "jXWEM6lGSvOKiYe3l112gDNp"
click at [314, 28] on div "jXWEM6lGSvOKiYe3l112gDNp Alt s" at bounding box center [183, 20] width 280 height 28
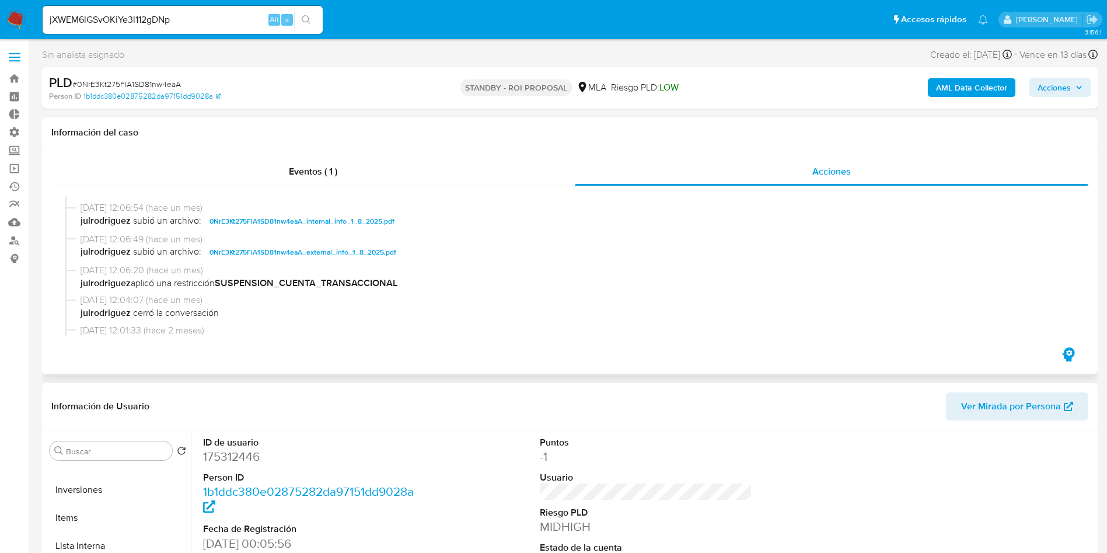
scroll to position [175, 0]
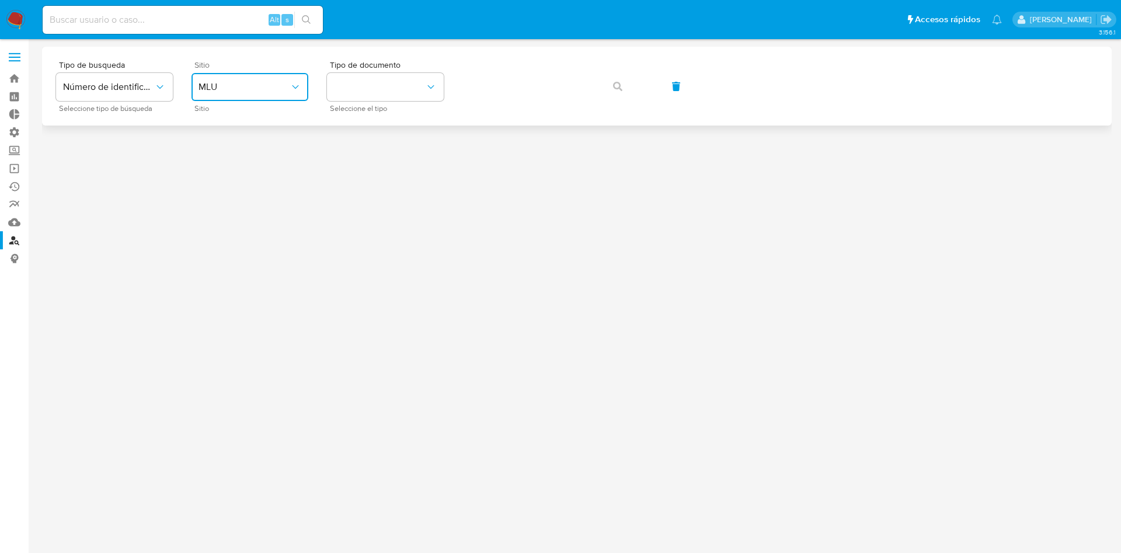
click at [249, 84] on span "MLU" at bounding box center [243, 87] width 91 height 12
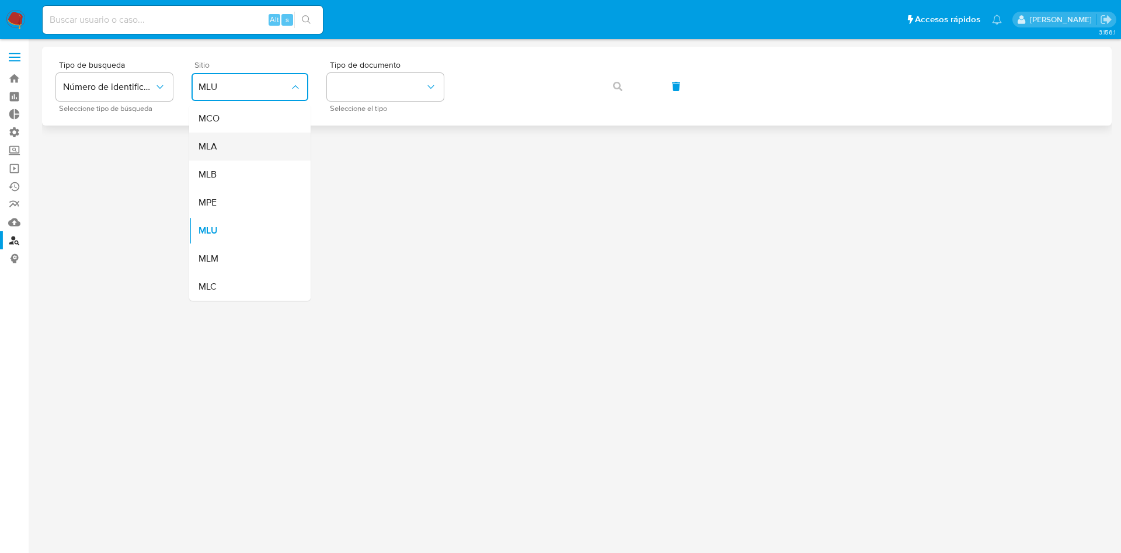
click at [245, 152] on div "MLA" at bounding box center [246, 147] width 96 height 28
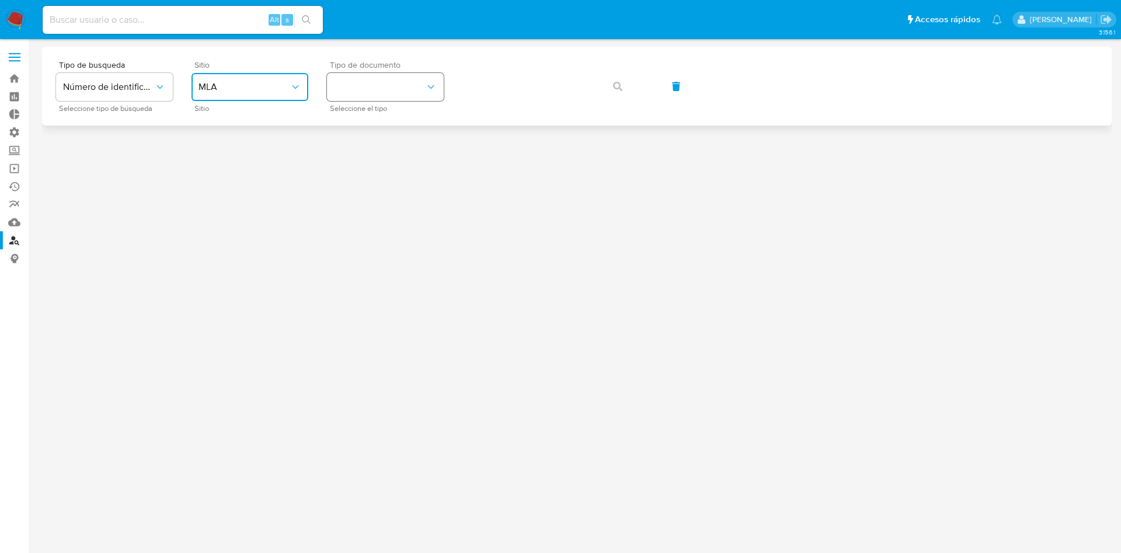
click at [353, 97] on button "identificationType" at bounding box center [385, 87] width 117 height 28
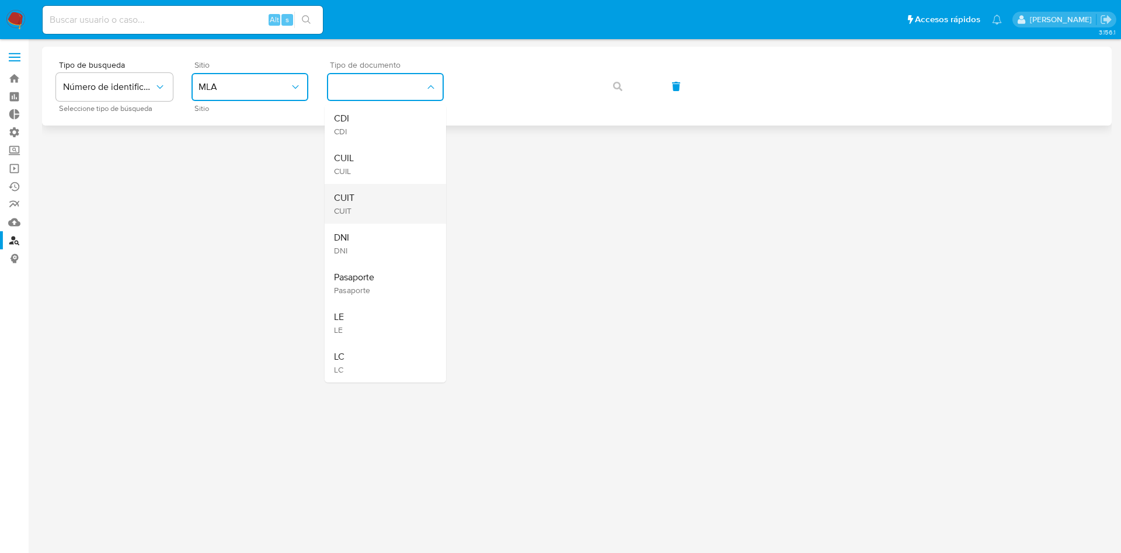
click at [379, 210] on div "CUIT CUIT" at bounding box center [382, 204] width 96 height 40
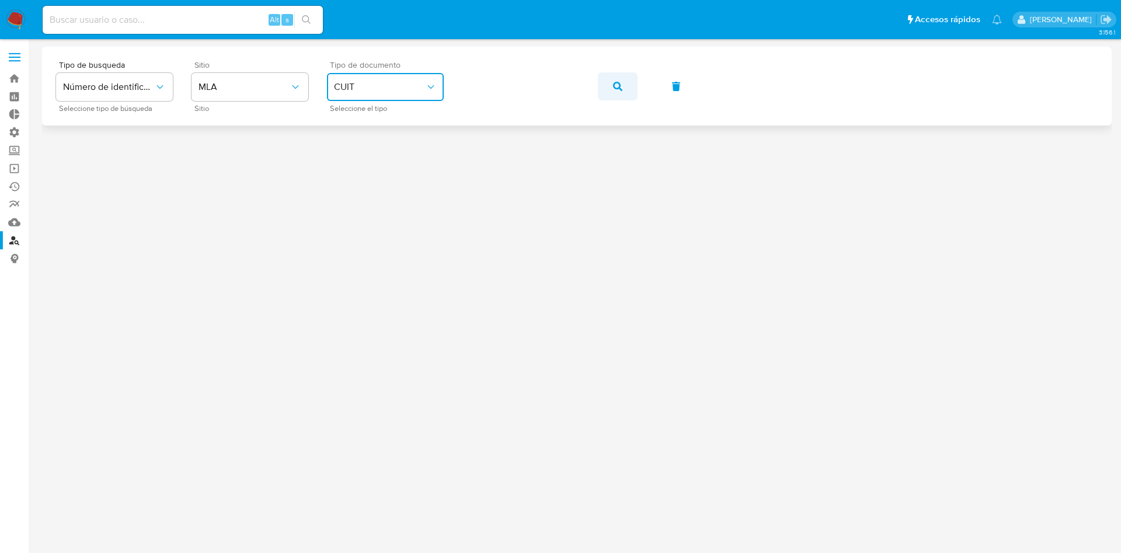
click at [605, 84] on button "button" at bounding box center [618, 86] width 40 height 28
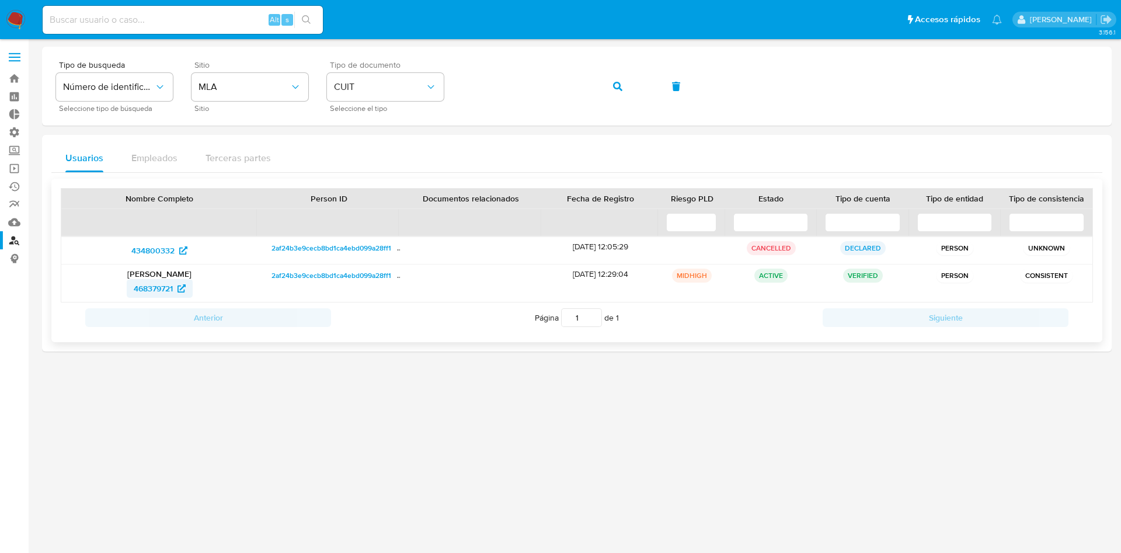
click at [157, 288] on span "468379721" at bounding box center [153, 288] width 39 height 19
click at [622, 90] on icon "button" at bounding box center [617, 86] width 9 height 9
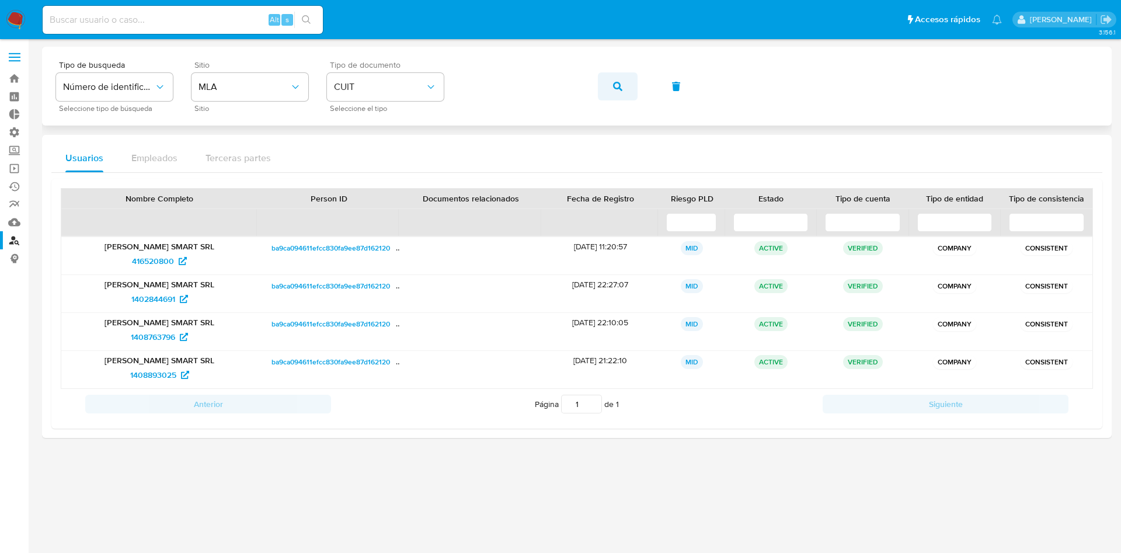
click at [618, 84] on icon "button" at bounding box center [617, 86] width 9 height 9
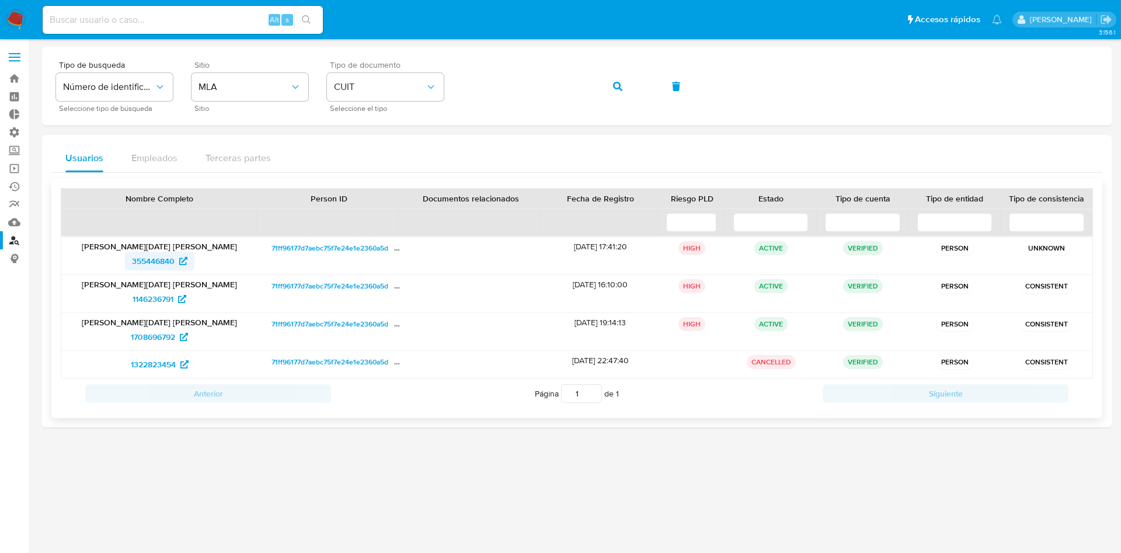
click at [155, 263] on span "355446840" at bounding box center [153, 261] width 43 height 19
click at [618, 80] on span "button" at bounding box center [617, 87] width 9 height 26
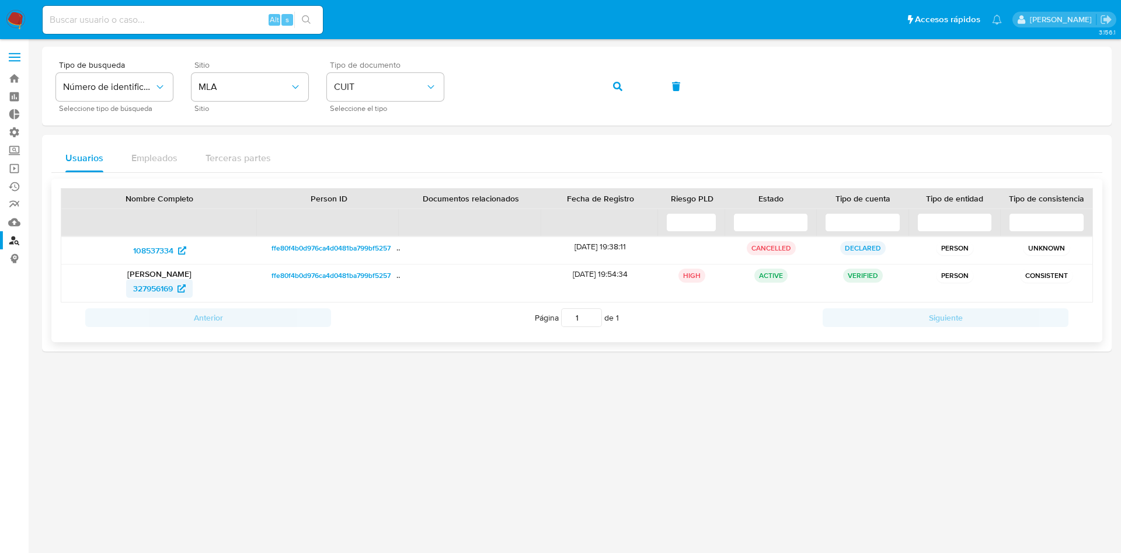
click at [138, 291] on span "327956169" at bounding box center [153, 288] width 40 height 19
click at [619, 87] on icon "button" at bounding box center [617, 86] width 9 height 9
click at [609, 92] on button "button" at bounding box center [618, 86] width 40 height 28
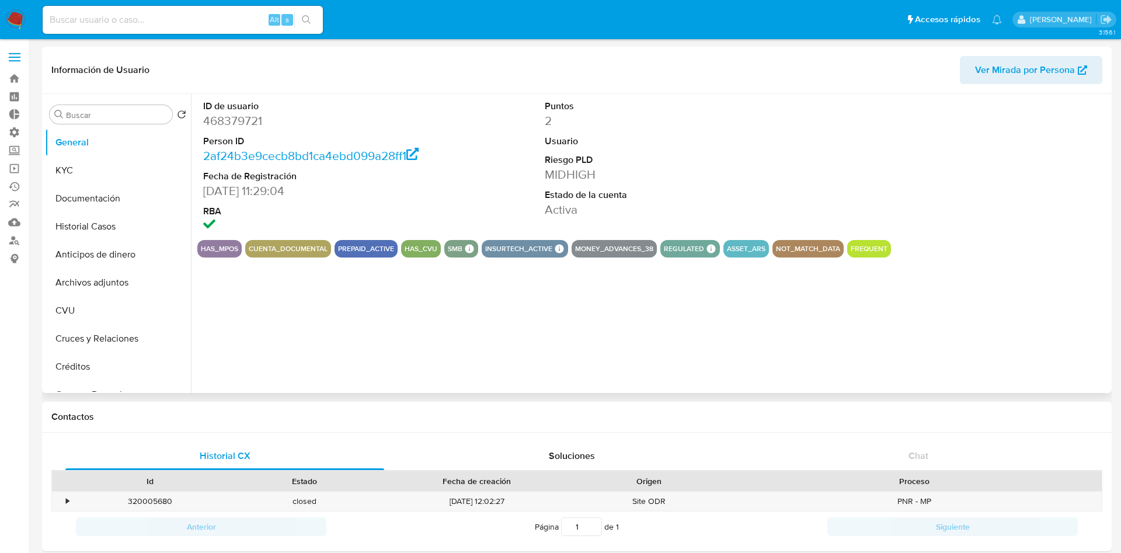
select select "10"
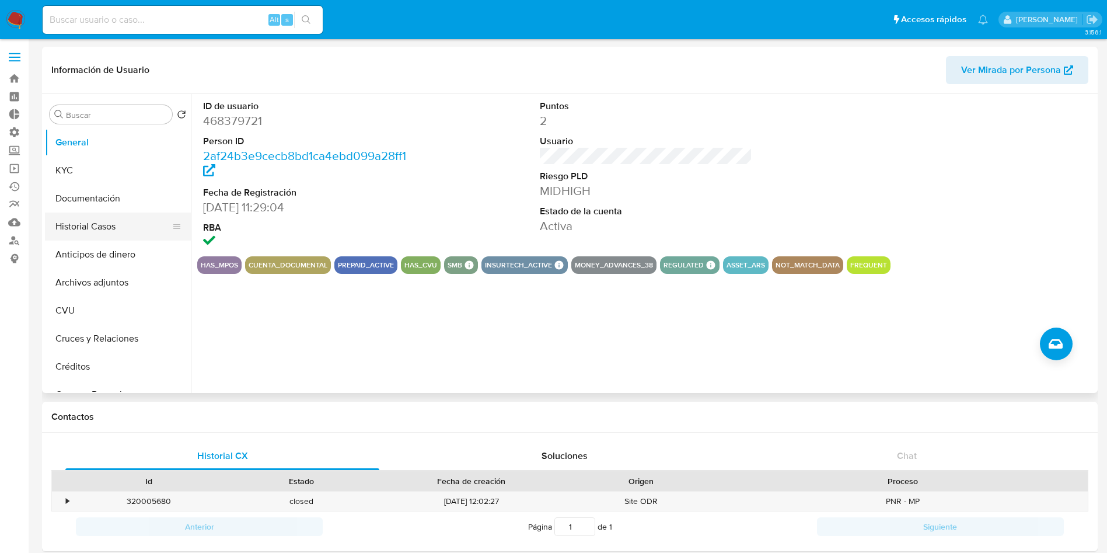
click at [104, 232] on button "Historial Casos" at bounding box center [113, 227] width 137 height 28
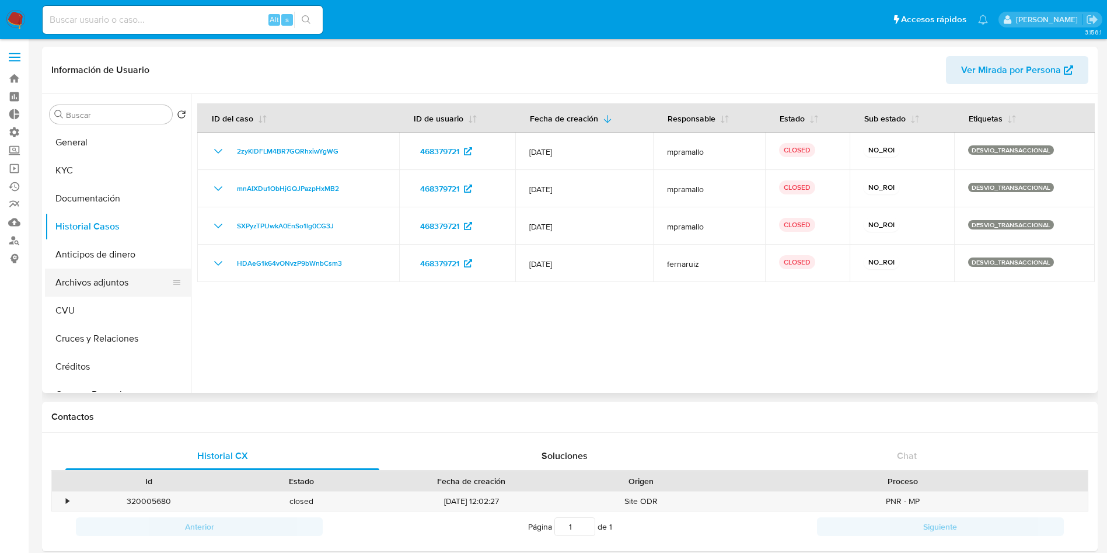
click at [92, 277] on button "Archivos adjuntos" at bounding box center [113, 283] width 137 height 28
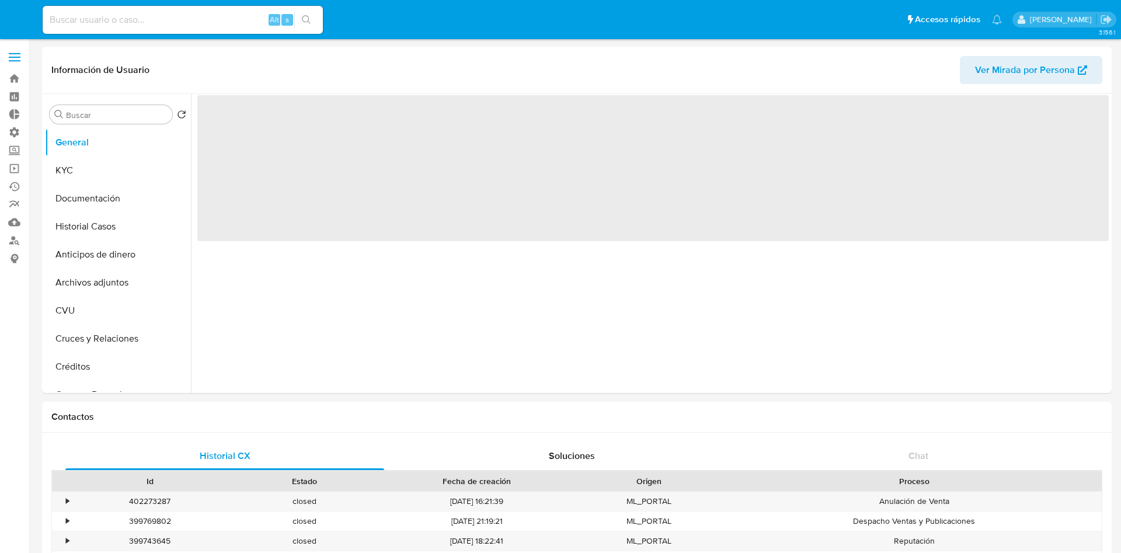
select select "10"
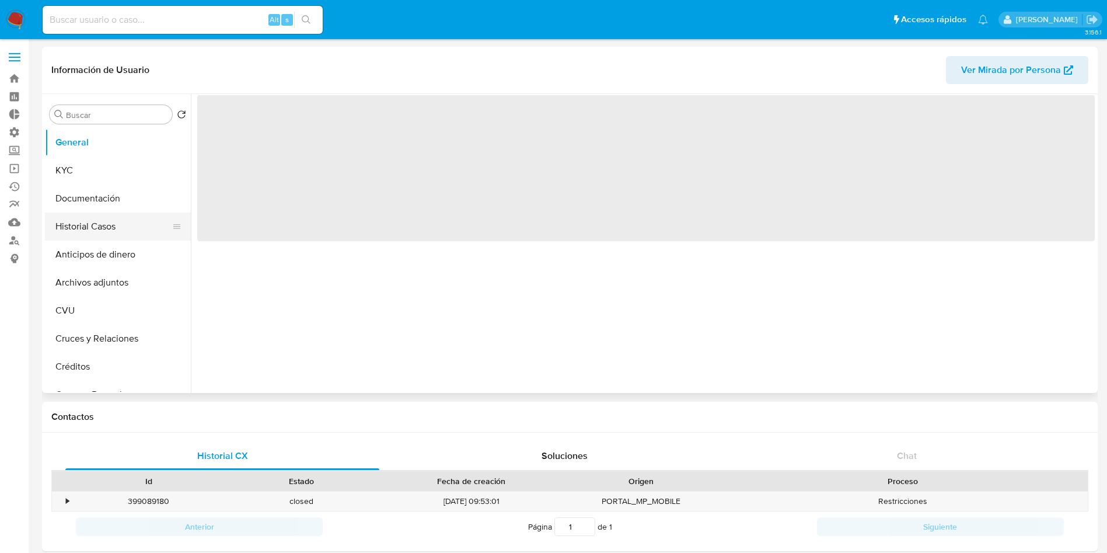
click at [110, 227] on button "Historial Casos" at bounding box center [113, 227] width 137 height 28
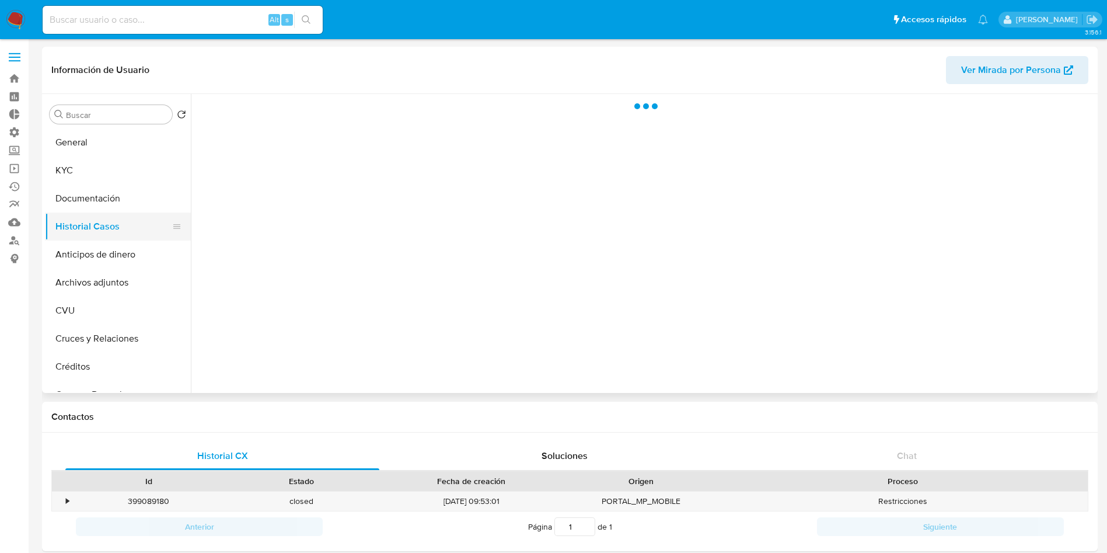
select select "10"
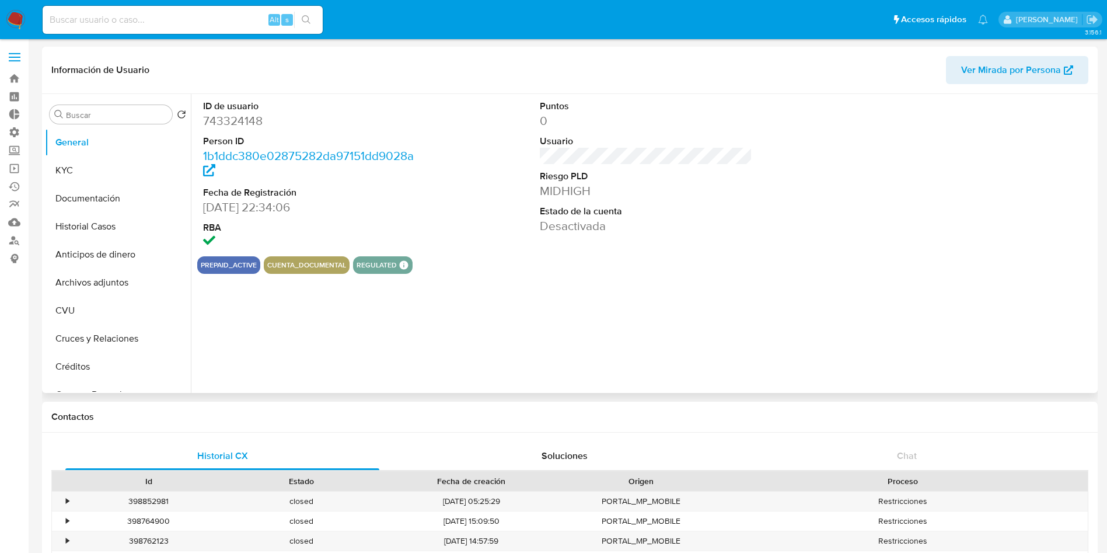
select select "10"
click at [99, 220] on button "Historial Casos" at bounding box center [113, 227] width 137 height 28
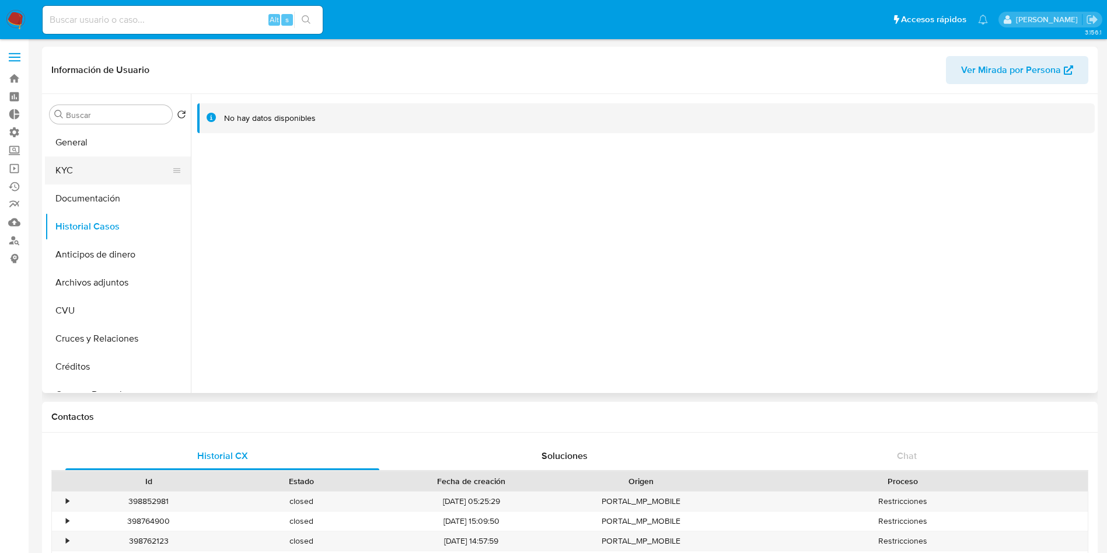
click at [113, 164] on button "KYC" at bounding box center [113, 170] width 137 height 28
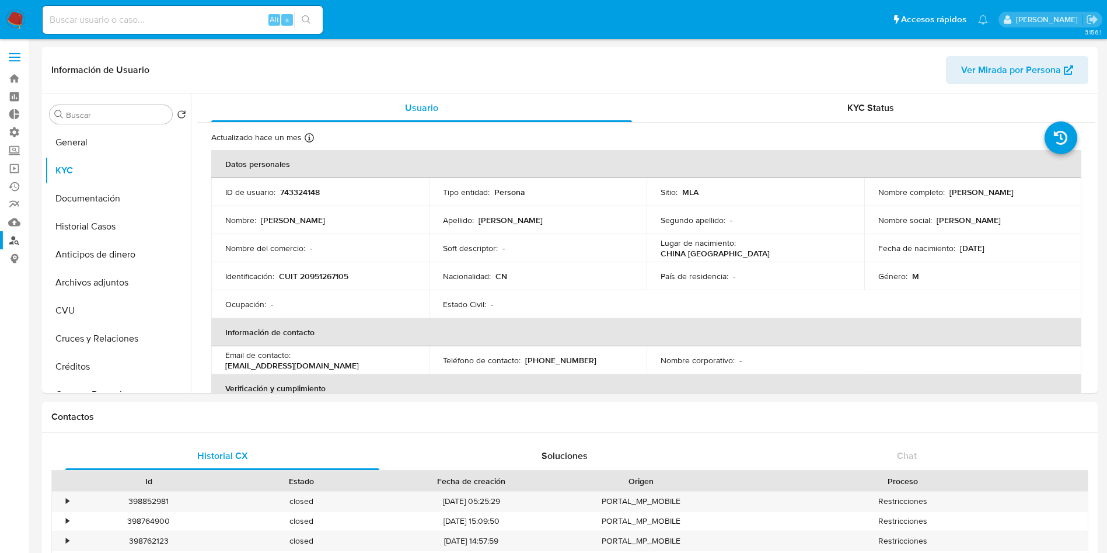
click at [15, 245] on link "Buscador de personas" at bounding box center [69, 240] width 139 height 18
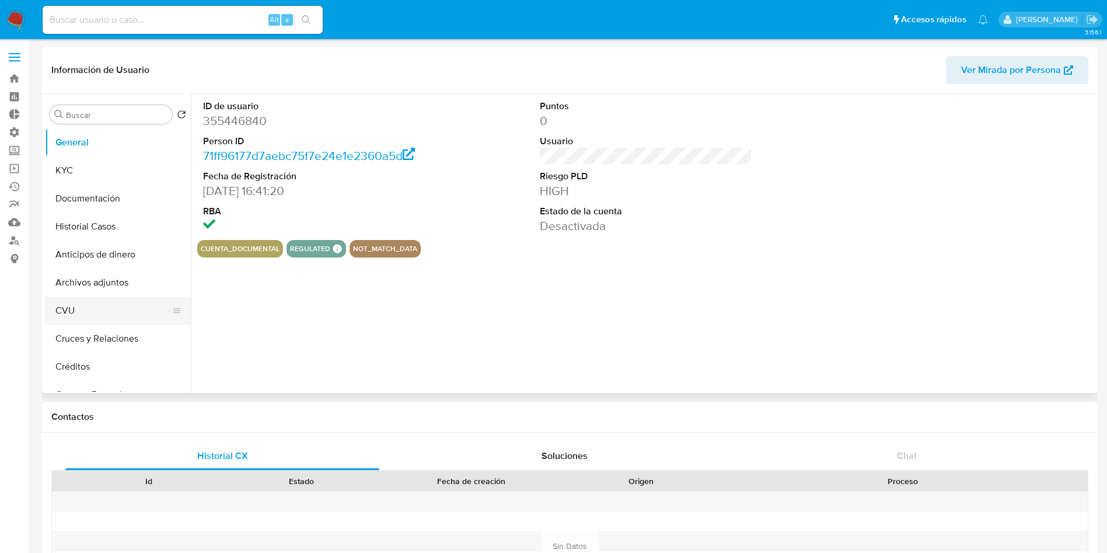
select select "10"
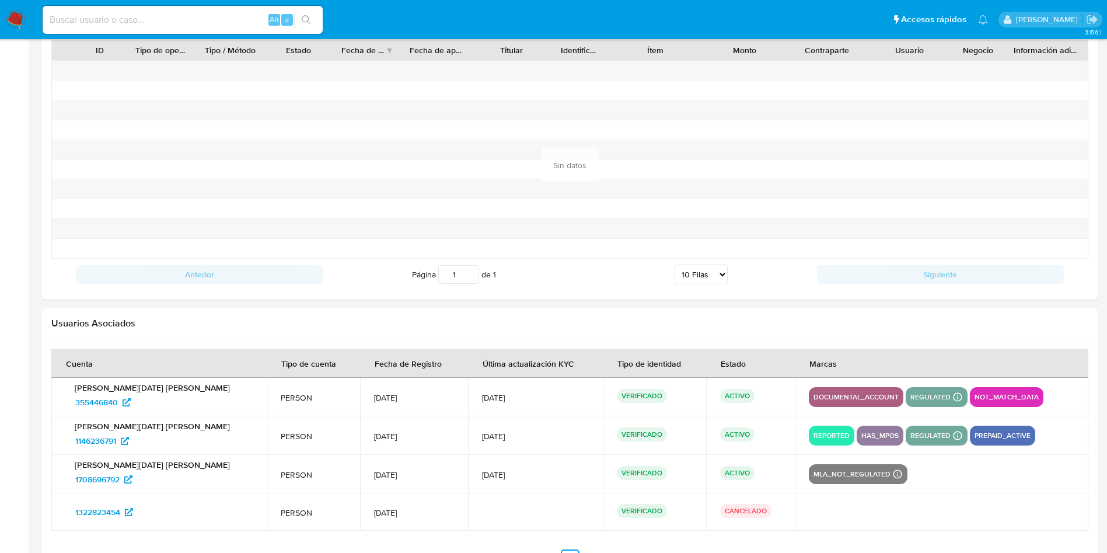
scroll to position [1238, 0]
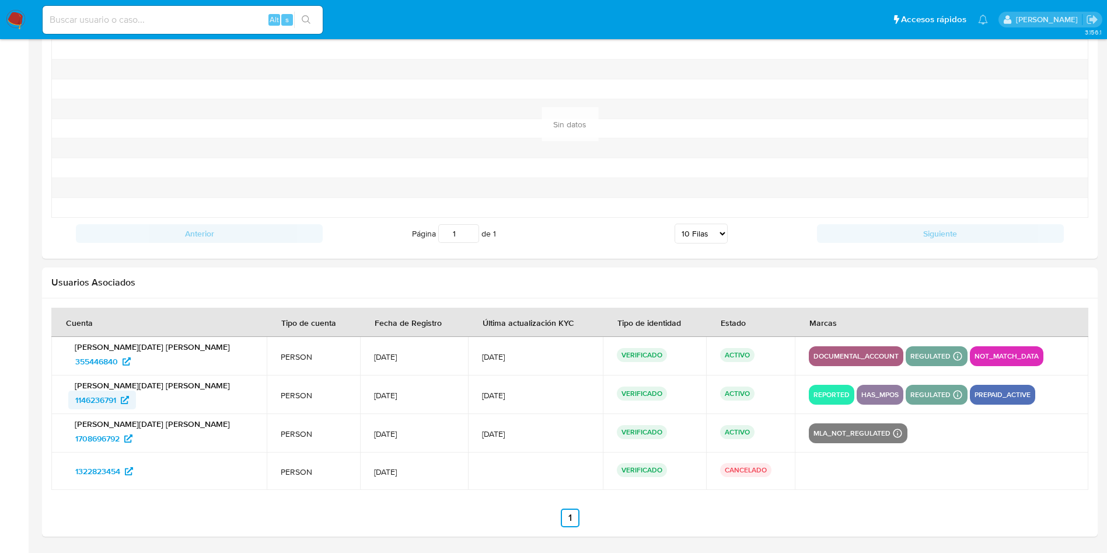
click at [97, 400] on span "1146236791" at bounding box center [95, 400] width 41 height 19
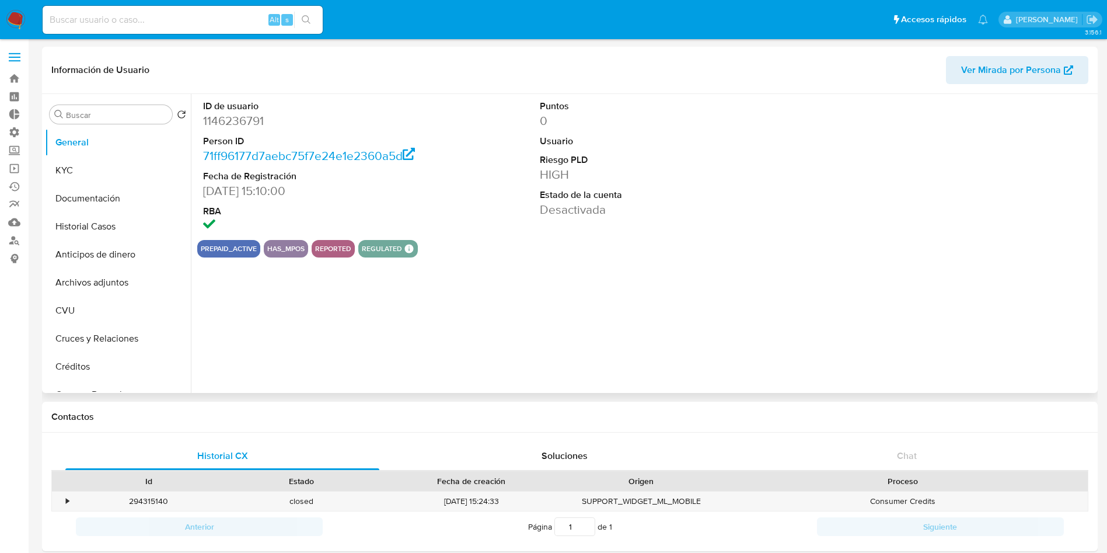
select select "10"
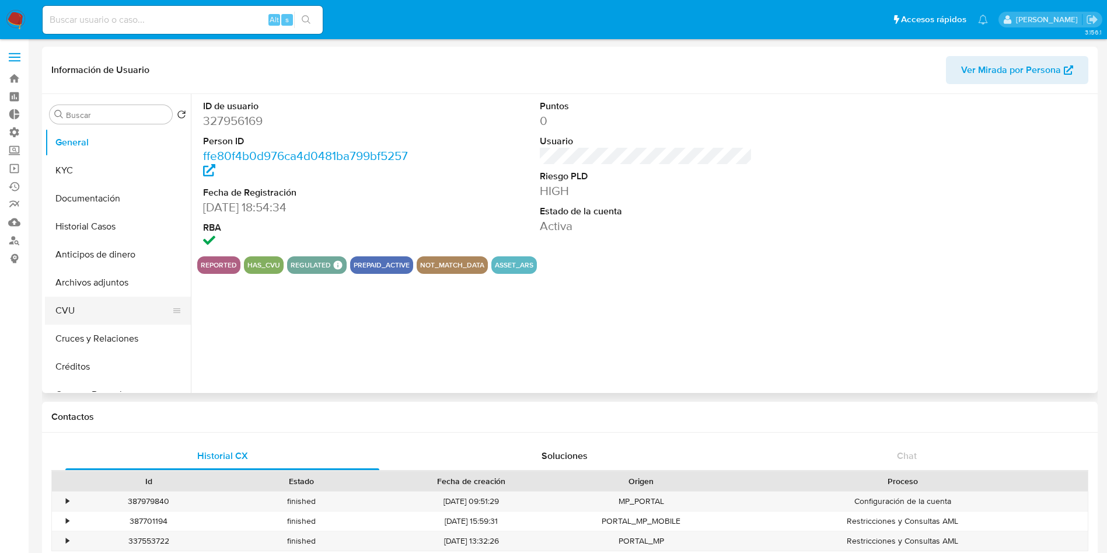
select select "10"
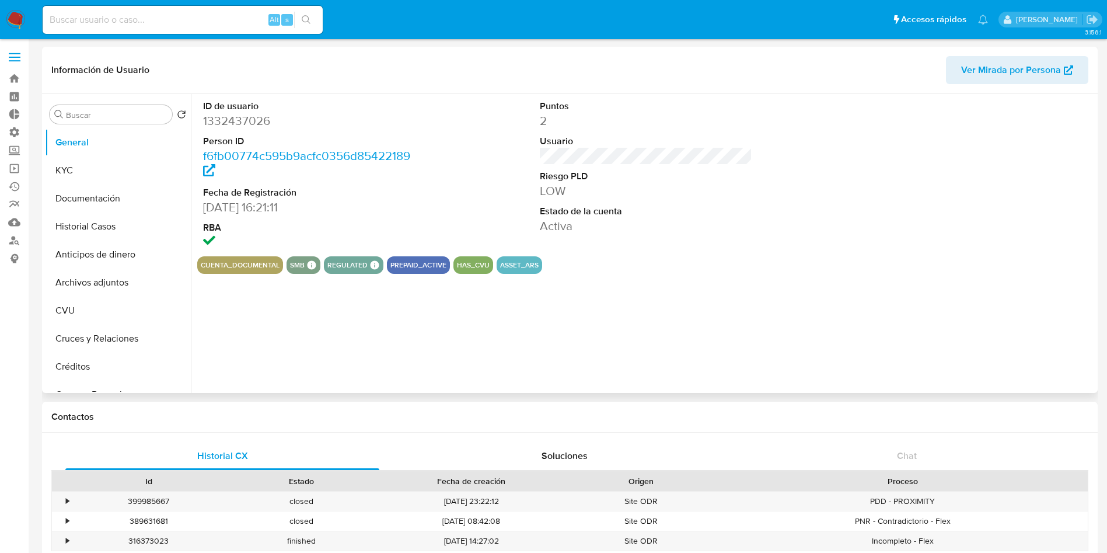
select select "10"
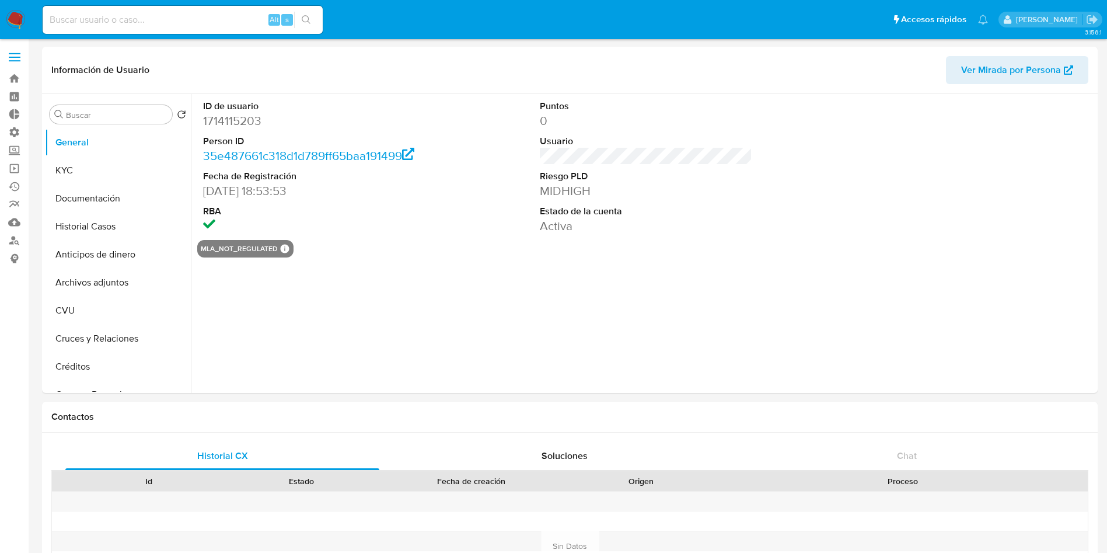
select select "10"
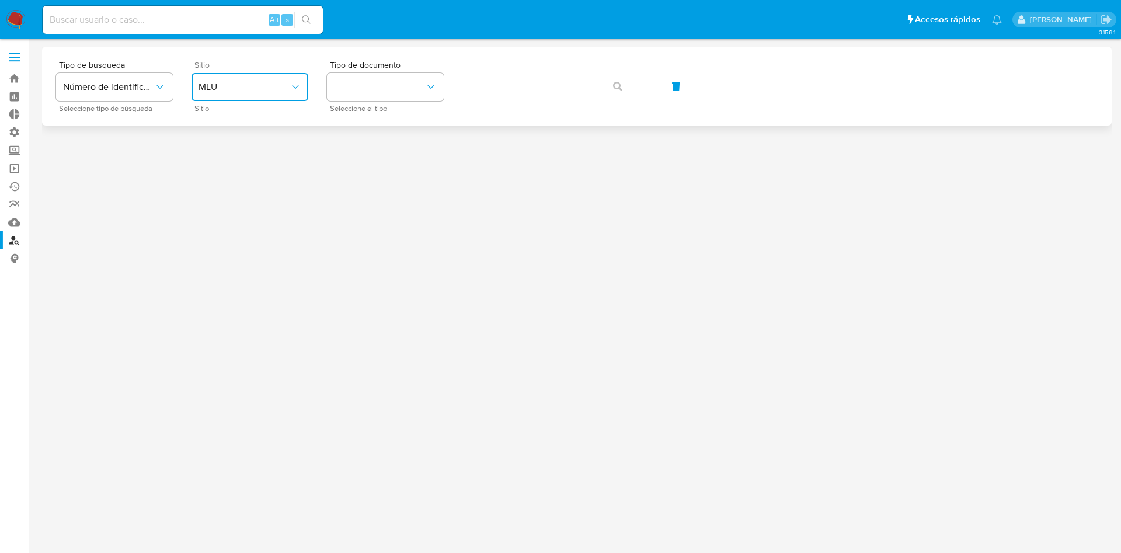
click at [255, 86] on span "MLU" at bounding box center [243, 87] width 91 height 12
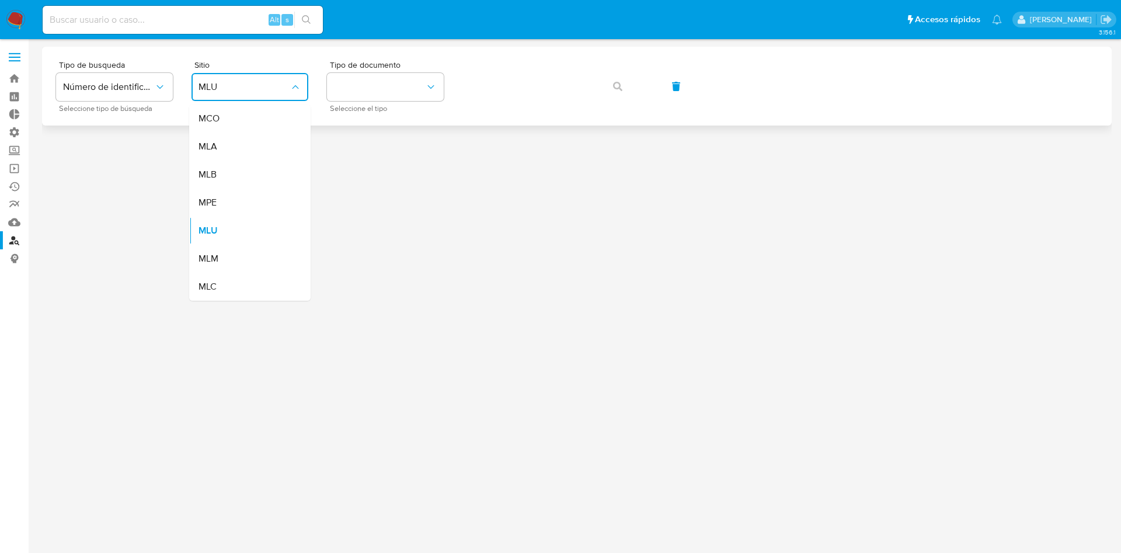
drag, startPoint x: 251, startPoint y: 143, endPoint x: 315, endPoint y: 114, distance: 70.3
click at [251, 142] on div "MLA" at bounding box center [246, 147] width 96 height 28
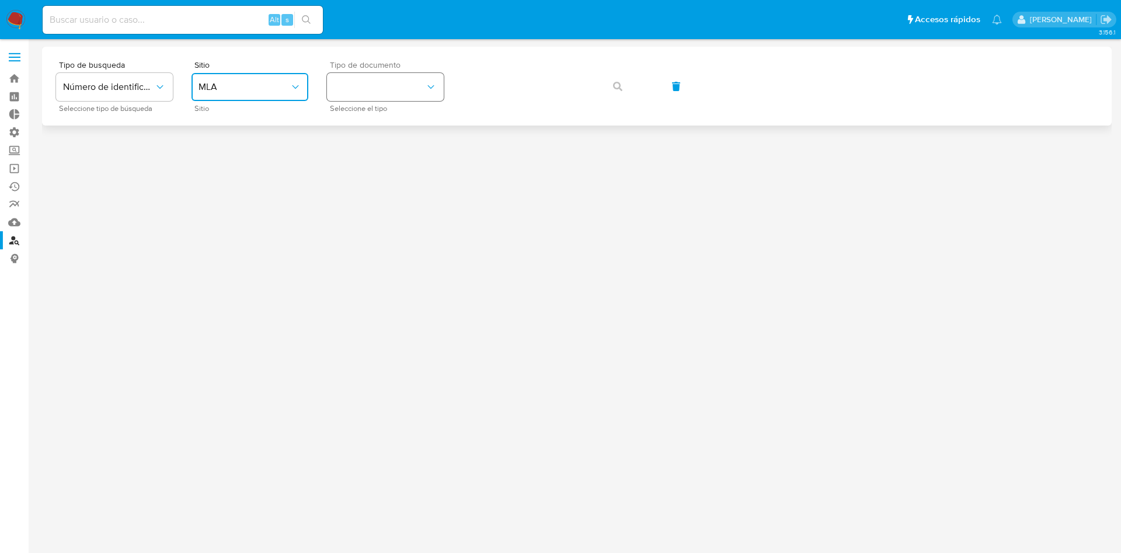
drag, startPoint x: 380, startPoint y: 86, endPoint x: 384, endPoint y: 92, distance: 7.3
click at [382, 85] on button "identificationType" at bounding box center [385, 87] width 117 height 28
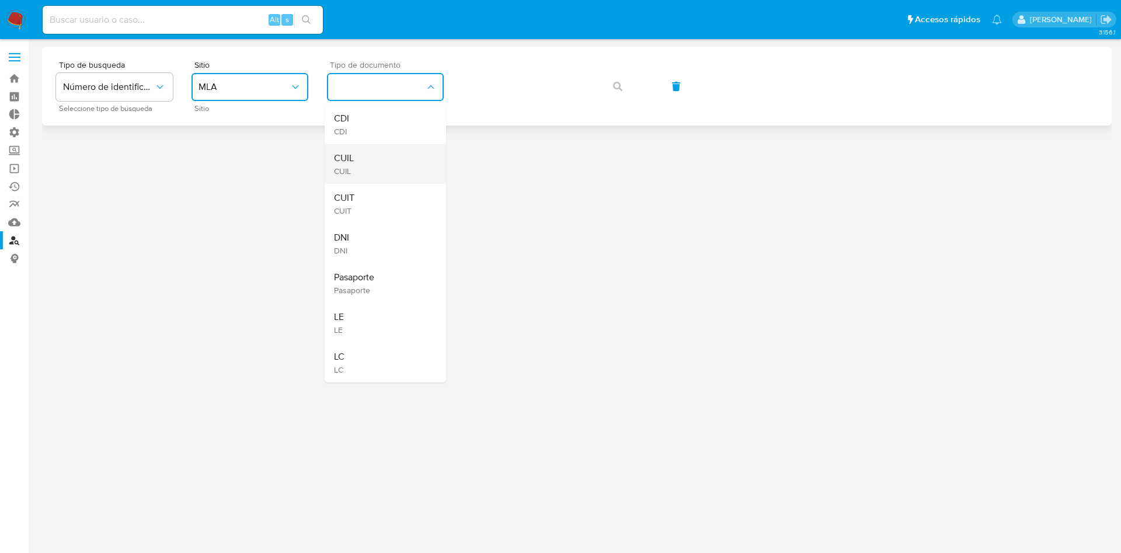
click at [392, 156] on div "CUIL CUIL" at bounding box center [382, 164] width 96 height 40
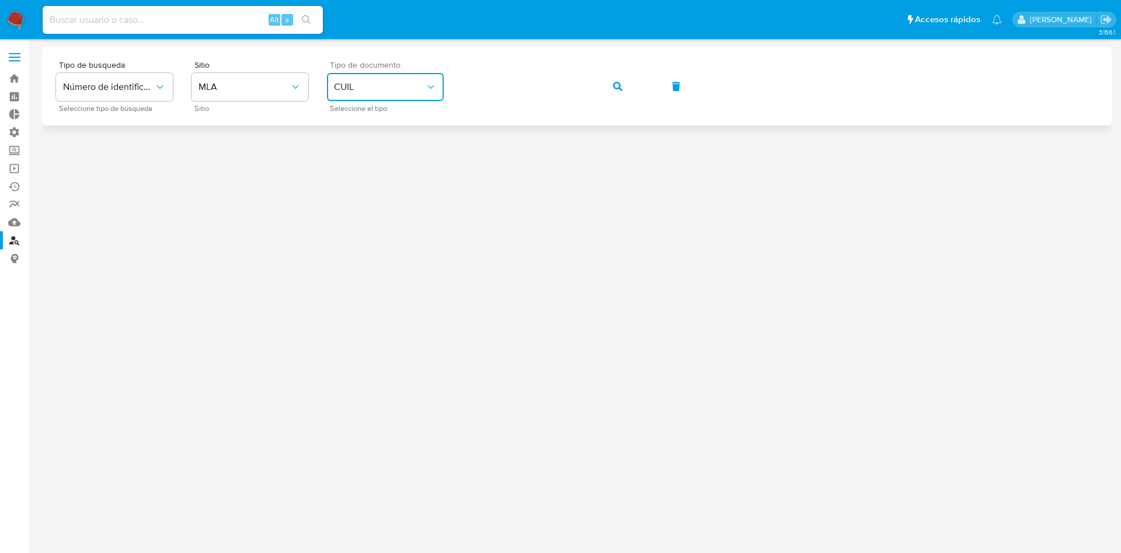
click at [616, 84] on icon "button" at bounding box center [617, 86] width 9 height 9
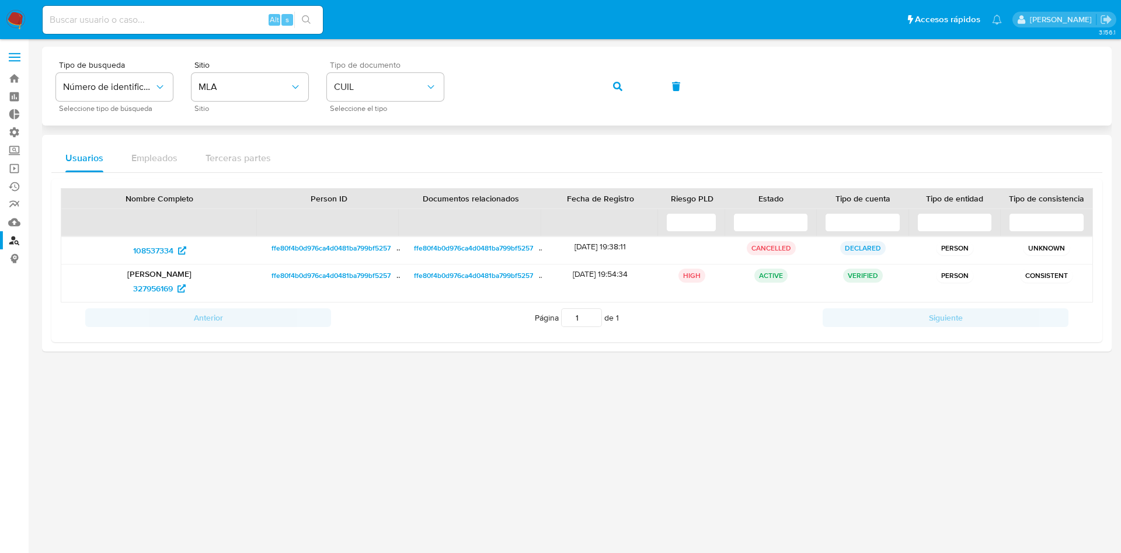
click at [485, 68] on div "Tipo de busqueda Número de identificación Seleccione tipo de búsqueda Sitio MLA…" at bounding box center [576, 86] width 1041 height 51
drag, startPoint x: 600, startPoint y: 85, endPoint x: 608, endPoint y: 85, distance: 7.6
click at [602, 85] on button "button" at bounding box center [618, 86] width 40 height 28
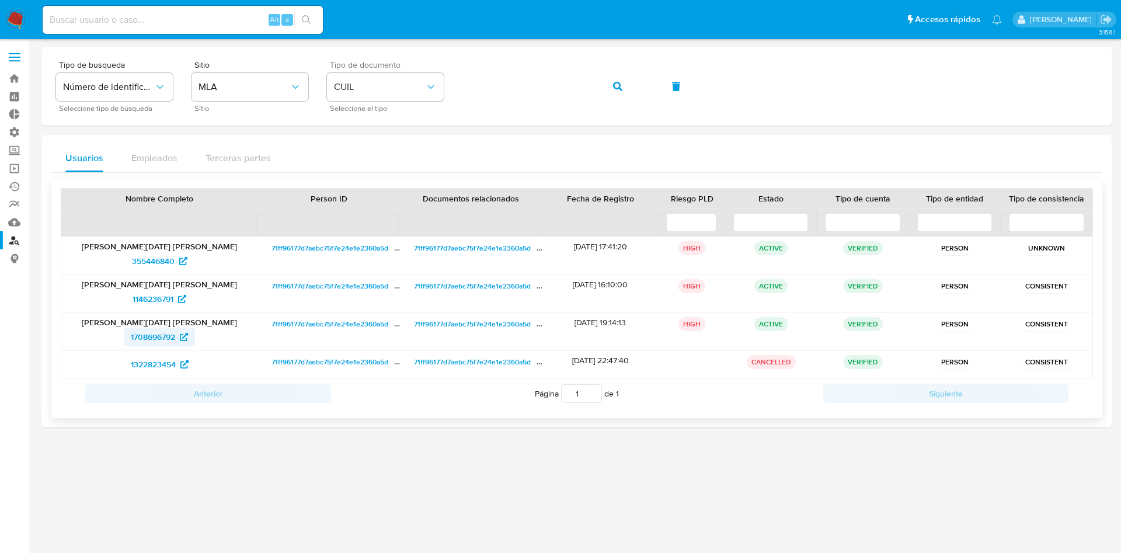
click at [156, 337] on span "1708696792" at bounding box center [153, 337] width 44 height 19
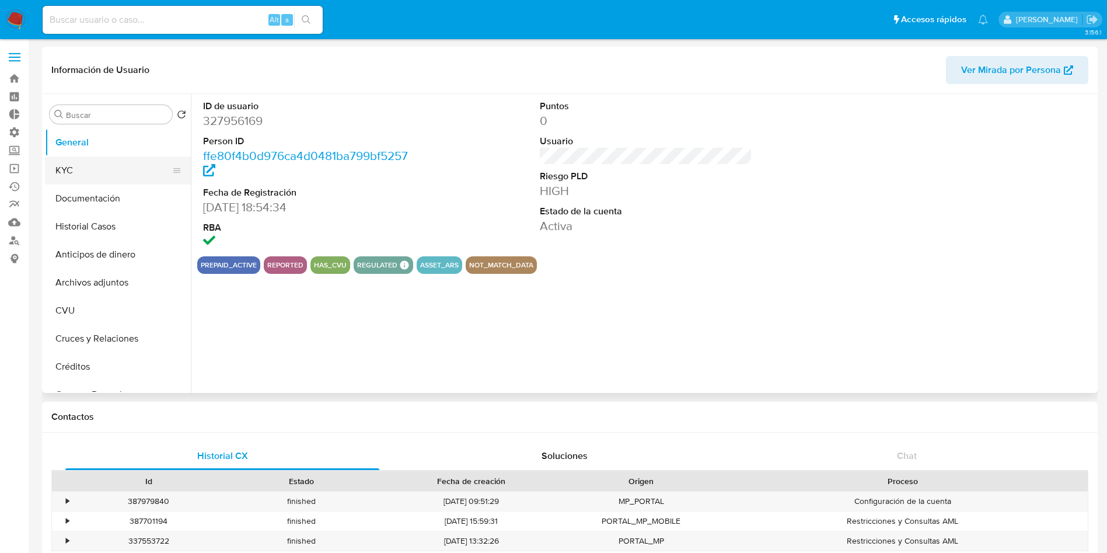
select select "10"
click at [91, 172] on button "KYC" at bounding box center [113, 170] width 137 height 28
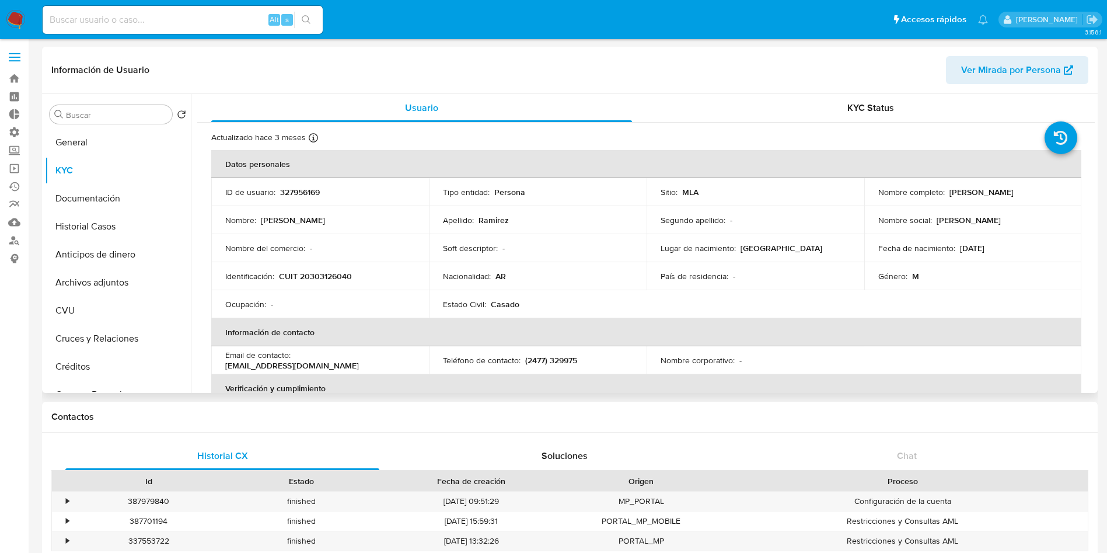
drag, startPoint x: 1001, startPoint y: 193, endPoint x: 945, endPoint y: 190, distance: 56.2
click at [945, 190] on div "Nombre completo : [PERSON_NAME]" at bounding box center [974, 192] width 190 height 11
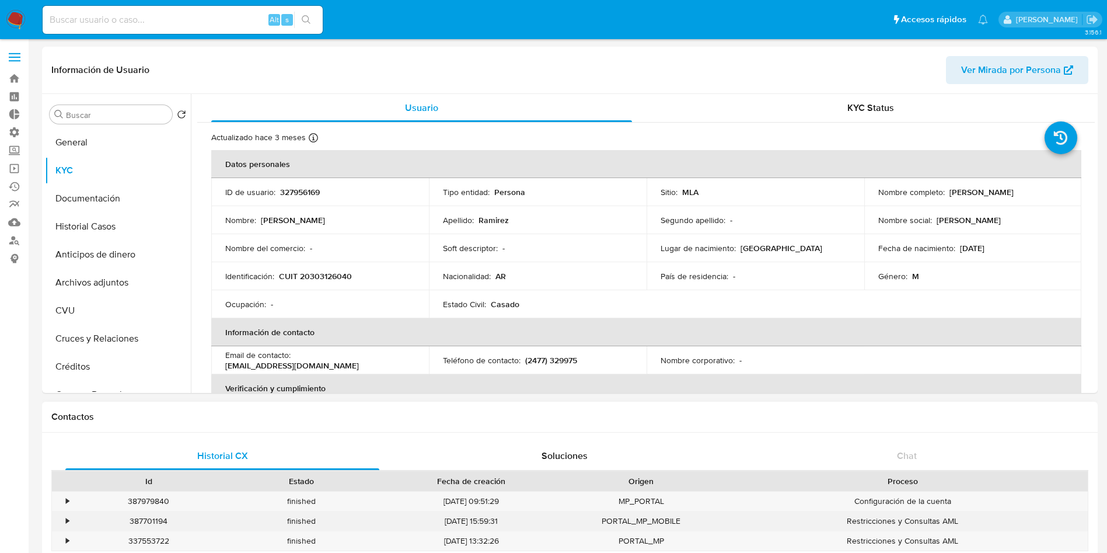
copy p "[PERSON_NAME]"
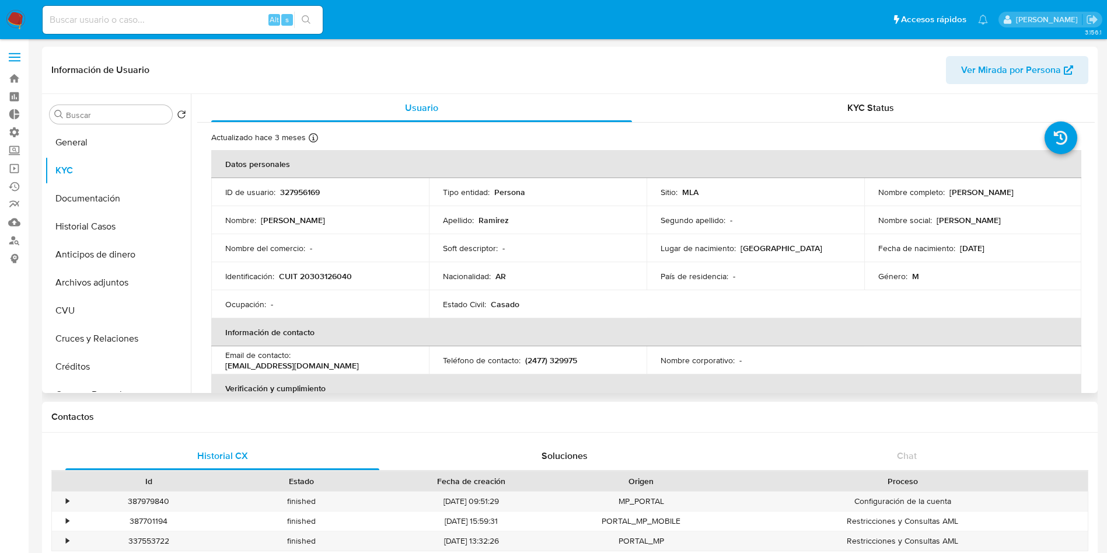
click at [342, 276] on p "CUIT 20303126040" at bounding box center [315, 276] width 73 height 11
copy p "20303126040"
click at [126, 229] on button "Historial Casos" at bounding box center [113, 227] width 137 height 28
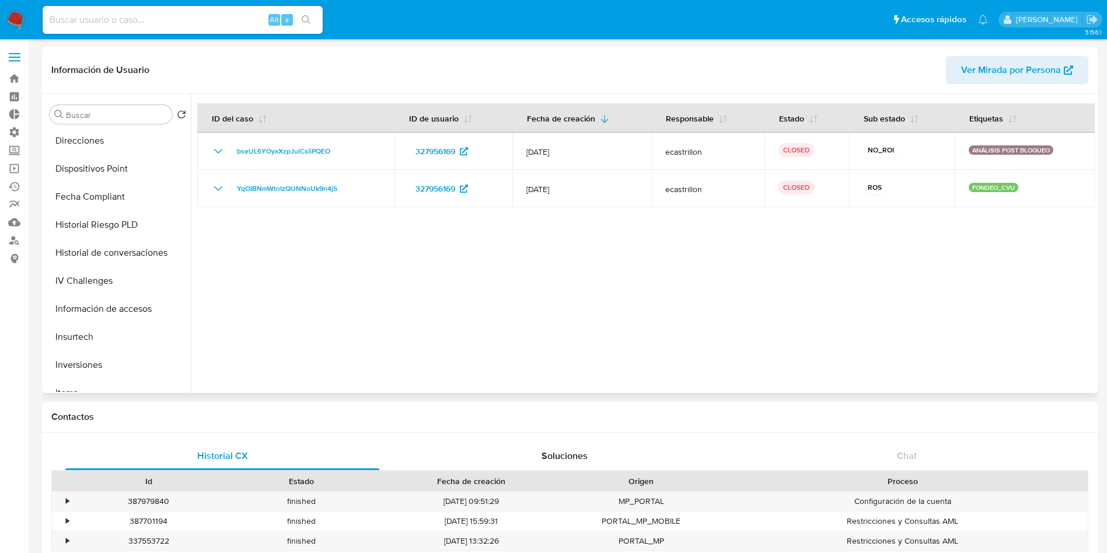
scroll to position [549, 0]
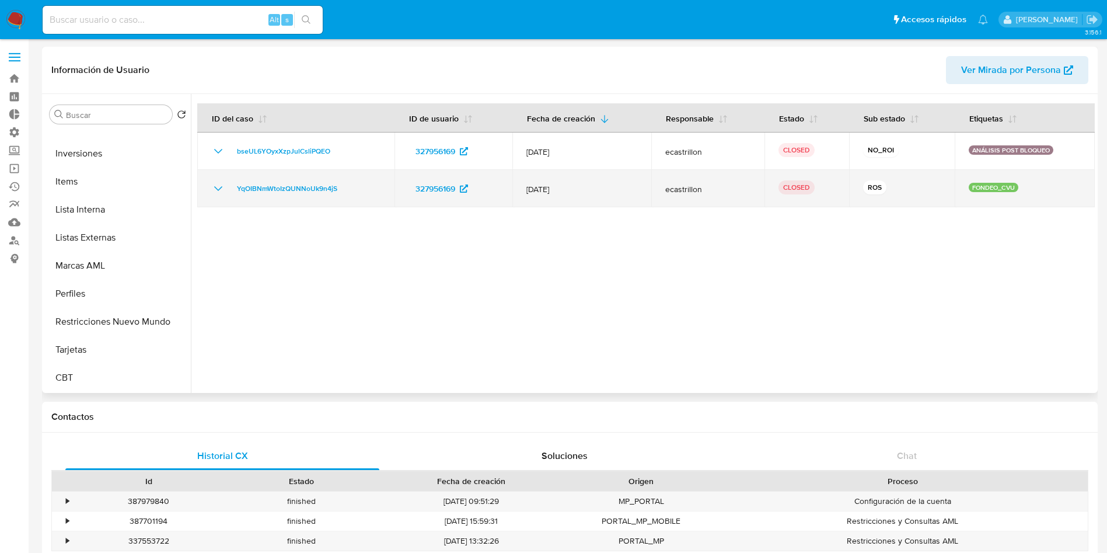
click at [217, 187] on icon "Mostrar/Ocultar" at bounding box center [218, 189] width 14 height 14
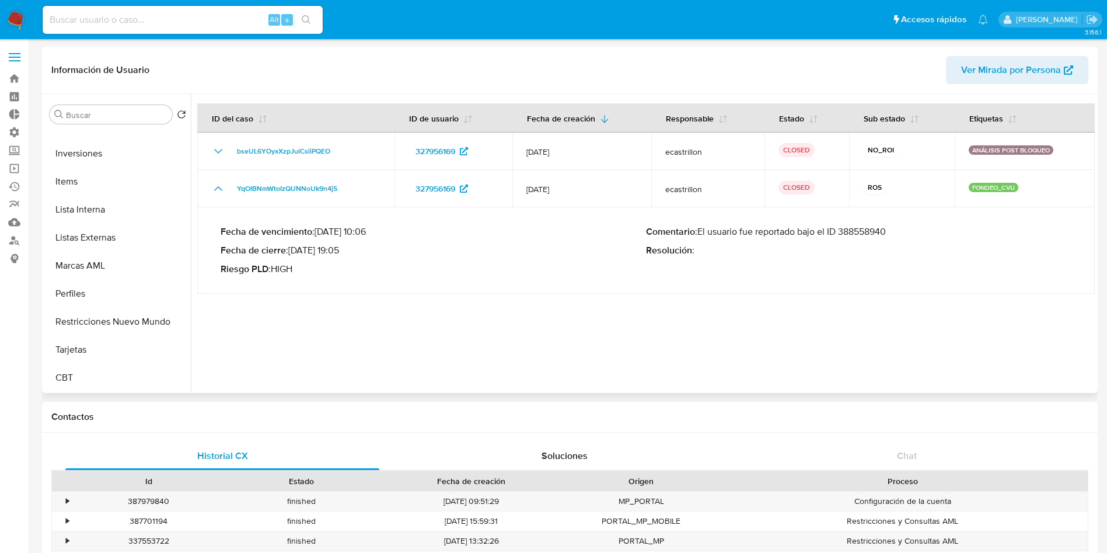
click at [862, 229] on p "Comentario : El usuario fue reportado bajo el ID 388558940" at bounding box center [859, 232] width 426 height 12
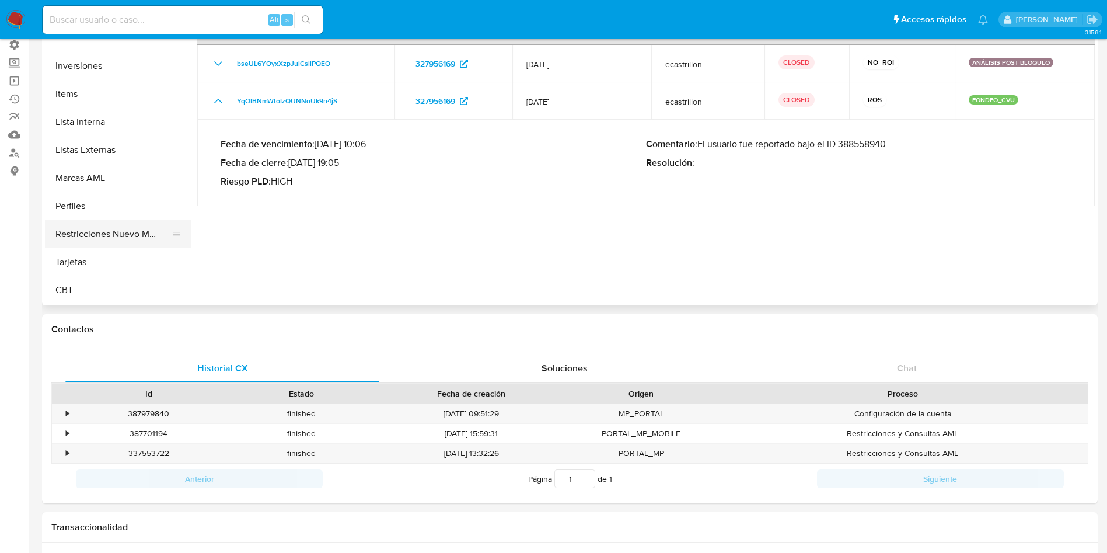
click at [121, 226] on button "Restricciones Nuevo Mundo" at bounding box center [113, 234] width 137 height 28
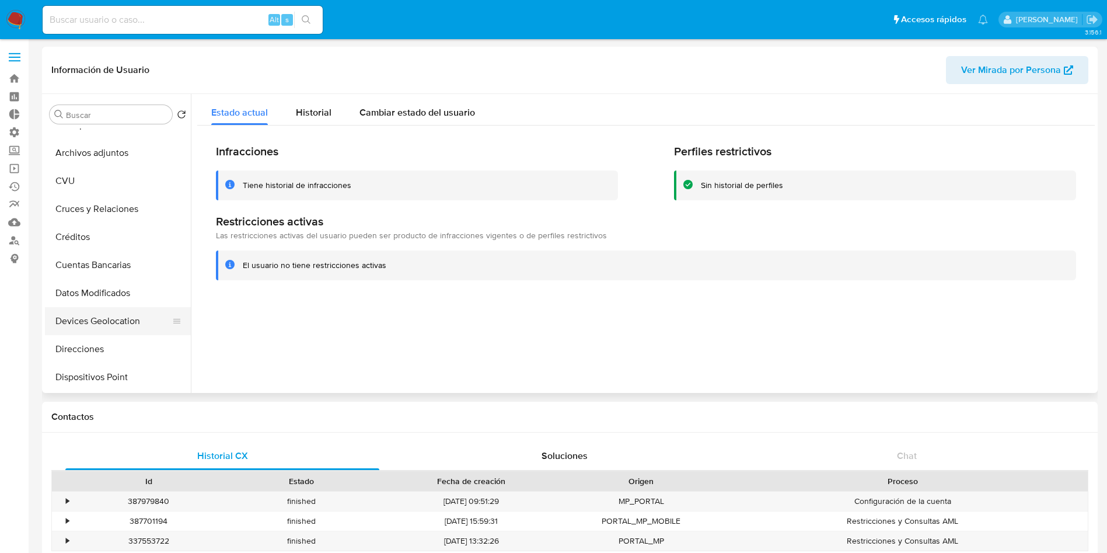
scroll to position [0, 0]
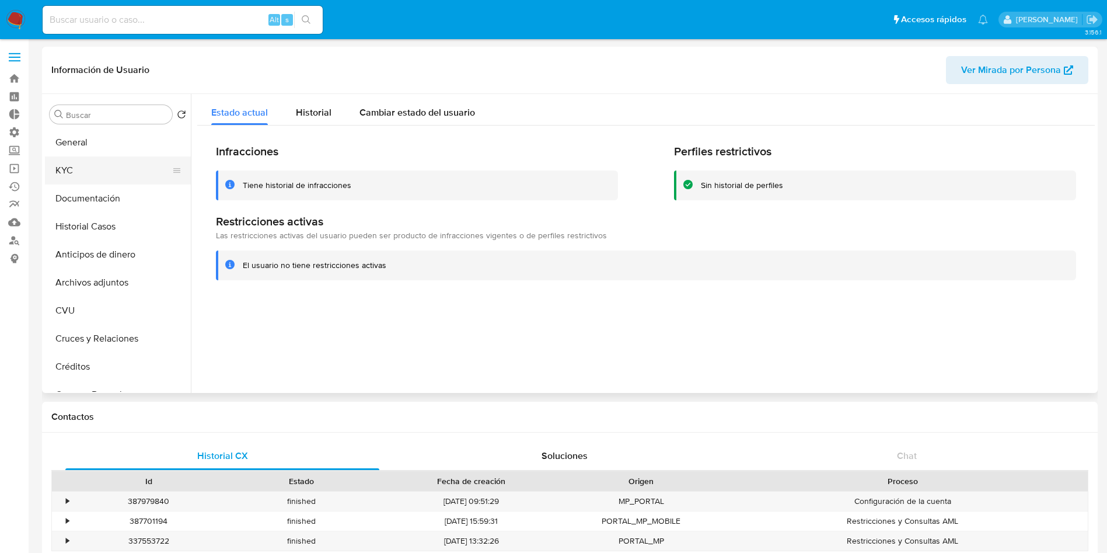
click at [86, 160] on button "KYC" at bounding box center [113, 170] width 137 height 28
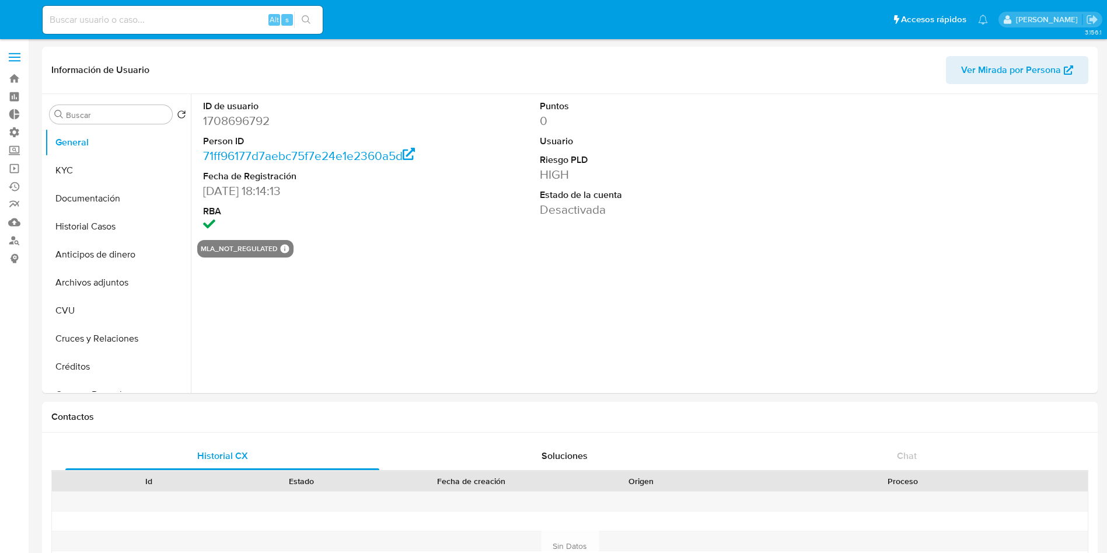
select select "10"
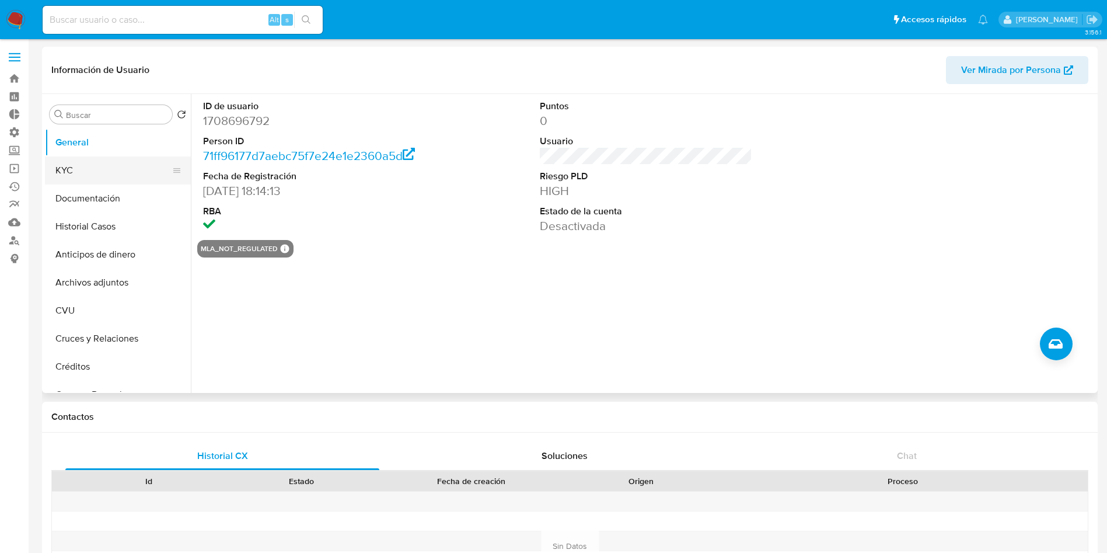
click at [134, 176] on button "KYC" at bounding box center [113, 170] width 137 height 28
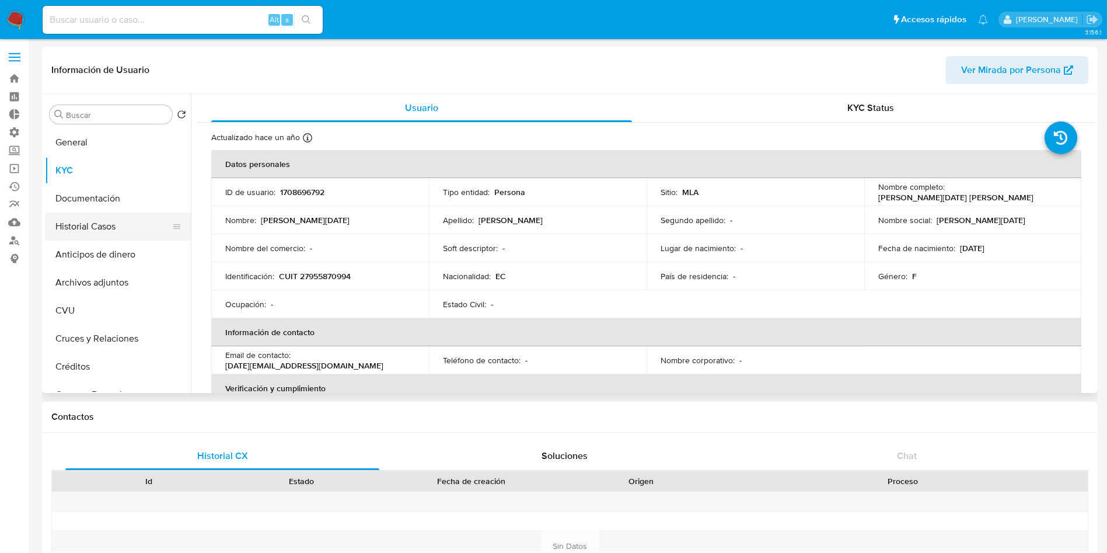
click at [122, 227] on button "Historial Casos" at bounding box center [113, 227] width 137 height 28
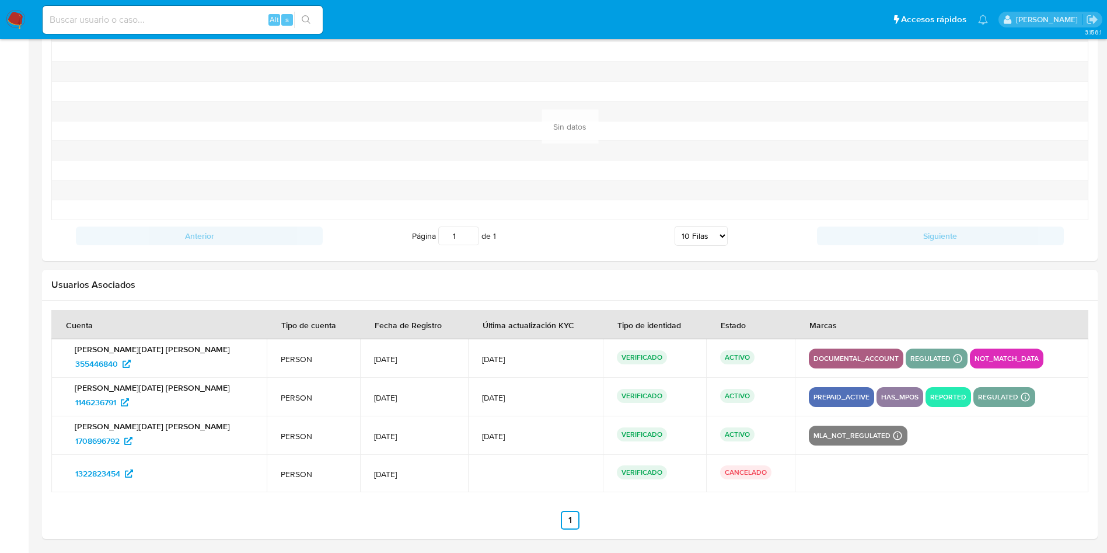
scroll to position [1238, 0]
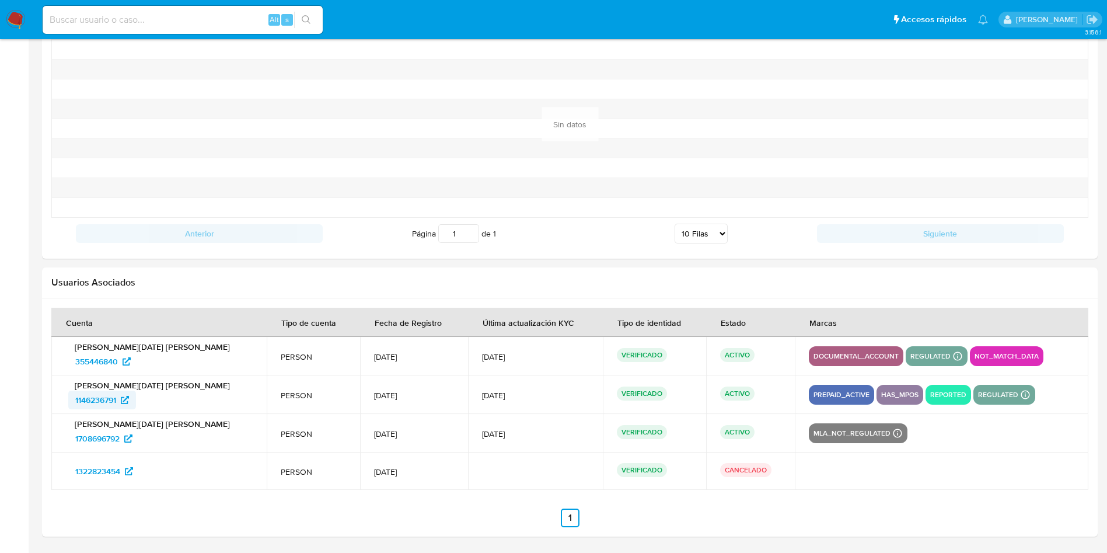
click at [106, 396] on span "1146236791" at bounding box center [95, 400] width 41 height 19
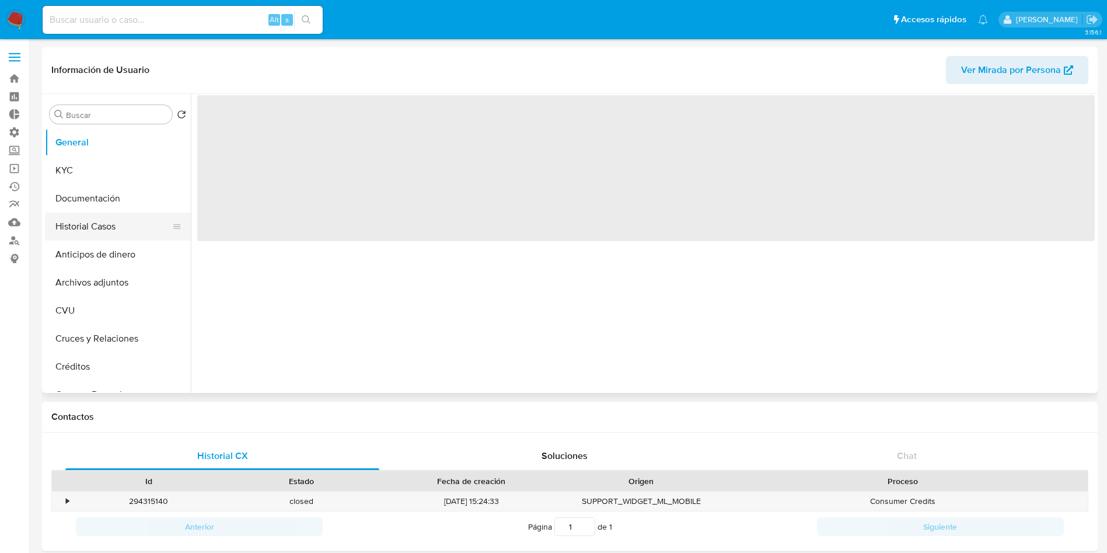
click at [128, 219] on button "Historial Casos" at bounding box center [113, 227] width 137 height 28
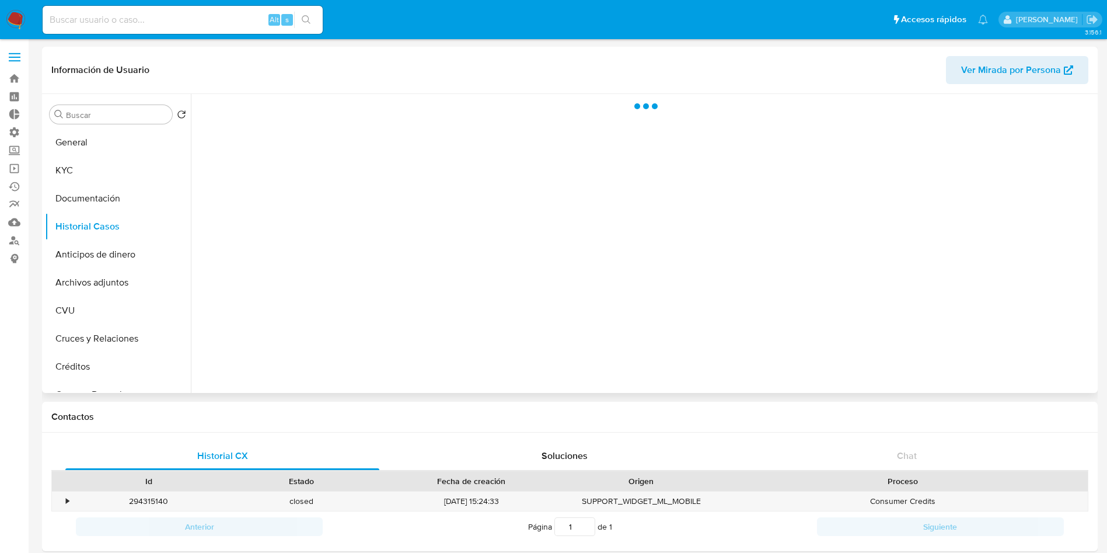
select select "10"
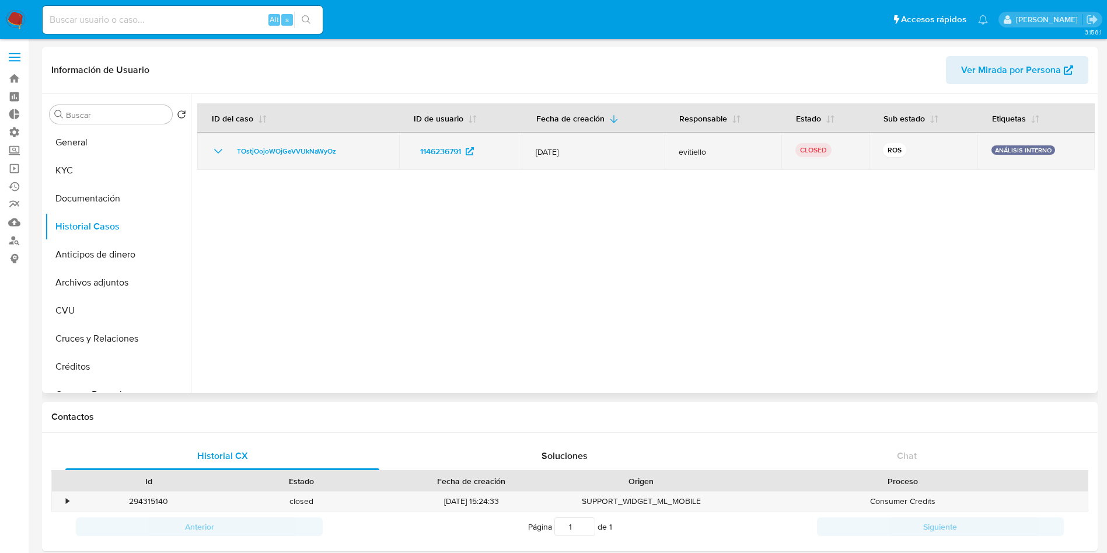
click at [218, 149] on icon "Mostrar/Ocultar" at bounding box center [218, 151] width 14 height 14
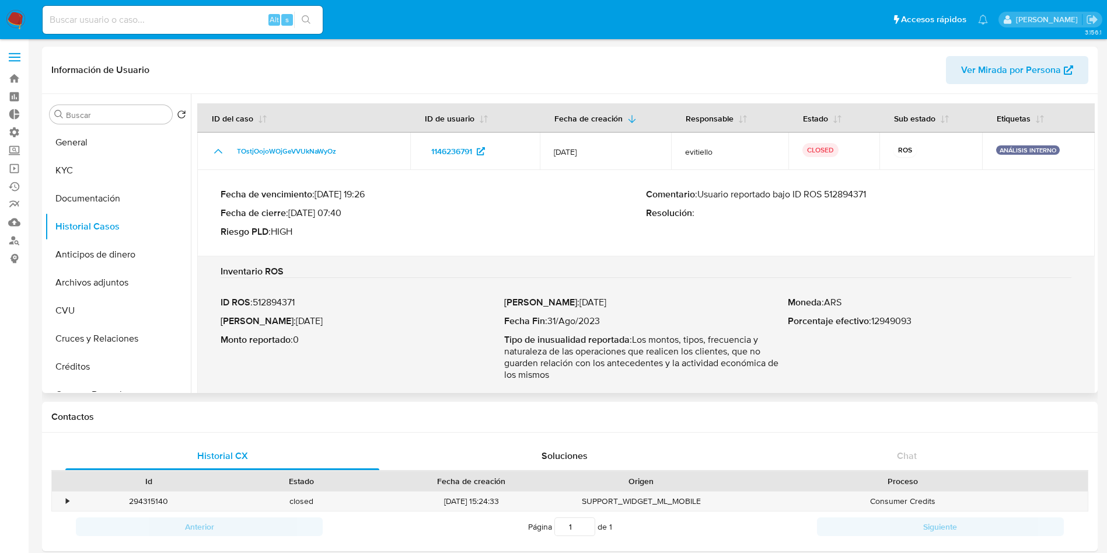
click at [891, 189] on p "Comentario : Usuario reportado bajo ID ROS 512894371" at bounding box center [859, 195] width 426 height 12
click at [842, 191] on p "Comentario : Usuario reportado bajo ID ROS 512894371" at bounding box center [859, 195] width 426 height 12
